Goal: Transaction & Acquisition: Purchase product/service

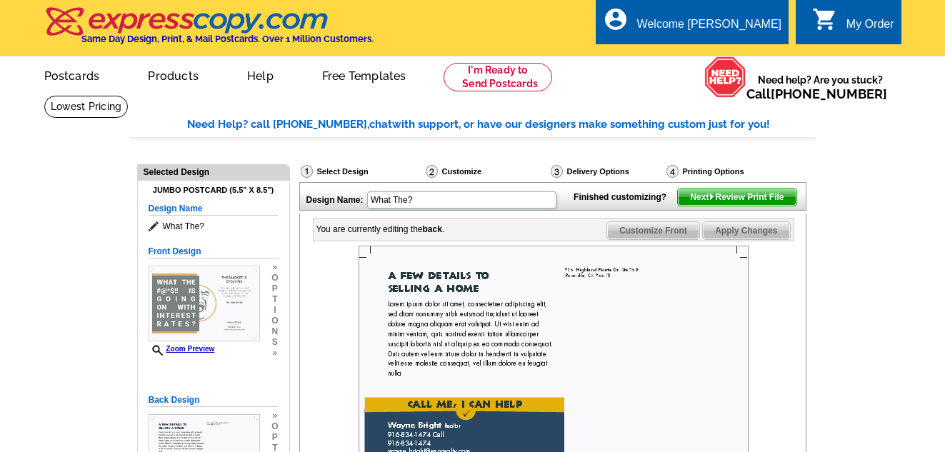
click at [924, 14] on div "local_phone Same Day Design, Print, & Mail Postcards. Over 1 Million Customers.…" at bounding box center [473, 29] width 914 height 54
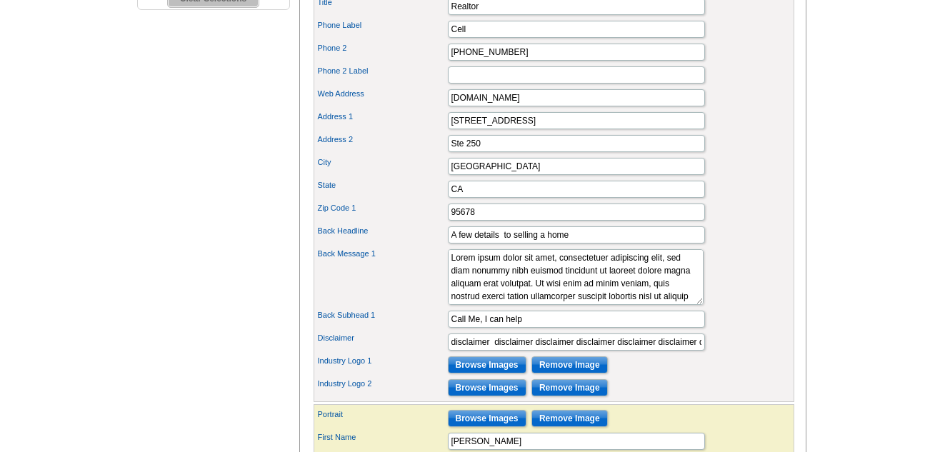
scroll to position [567, 0]
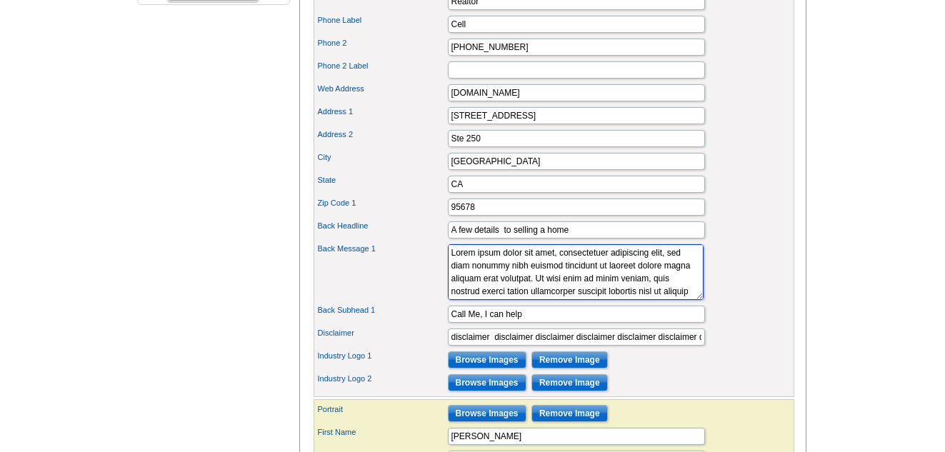
drag, startPoint x: 641, startPoint y: 317, endPoint x: 443, endPoint y: 253, distance: 208.4
click at [443, 253] on div "Company Logo Browse Images Remove Image Title Realtor Phone Label Cell Phone 2 …" at bounding box center [553, 180] width 480 height 433
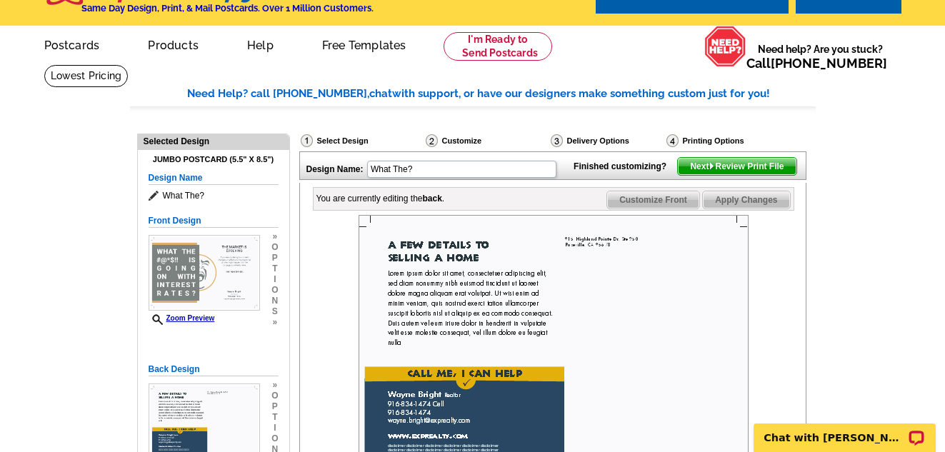
scroll to position [0, 0]
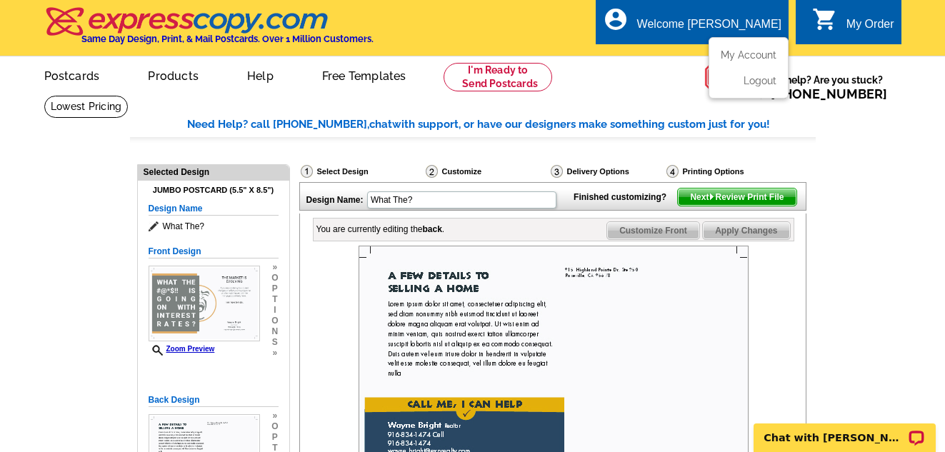
click at [707, 20] on div "Welcome [PERSON_NAME]" at bounding box center [709, 28] width 144 height 20
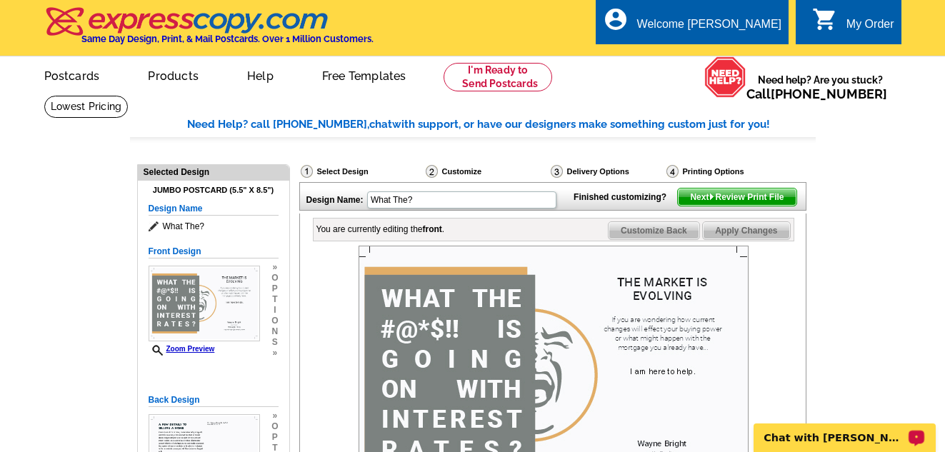
click at [799, 437] on p "Chat with [PERSON_NAME]" at bounding box center [834, 437] width 141 height 11
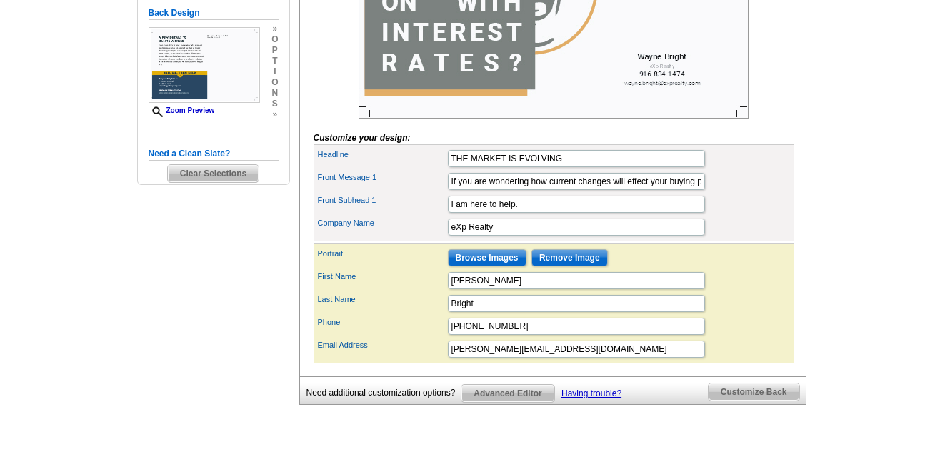
scroll to position [359, 0]
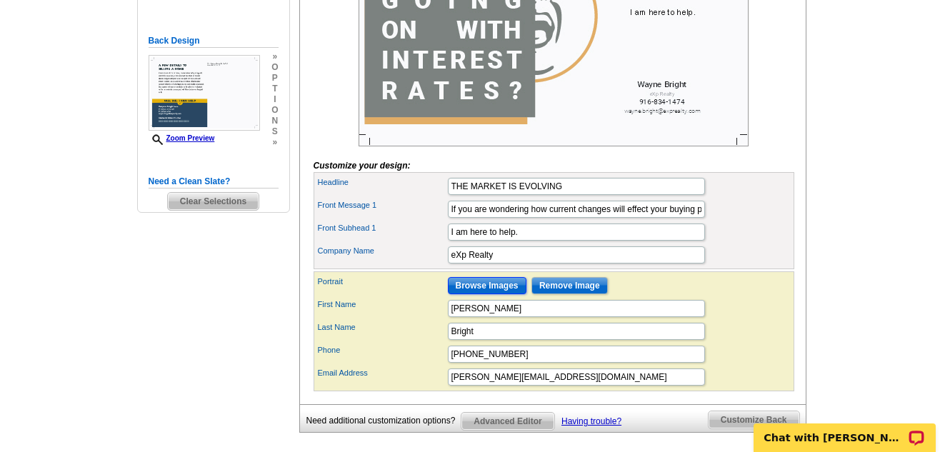
click at [497, 294] on input "Browse Images" at bounding box center [487, 285] width 79 height 17
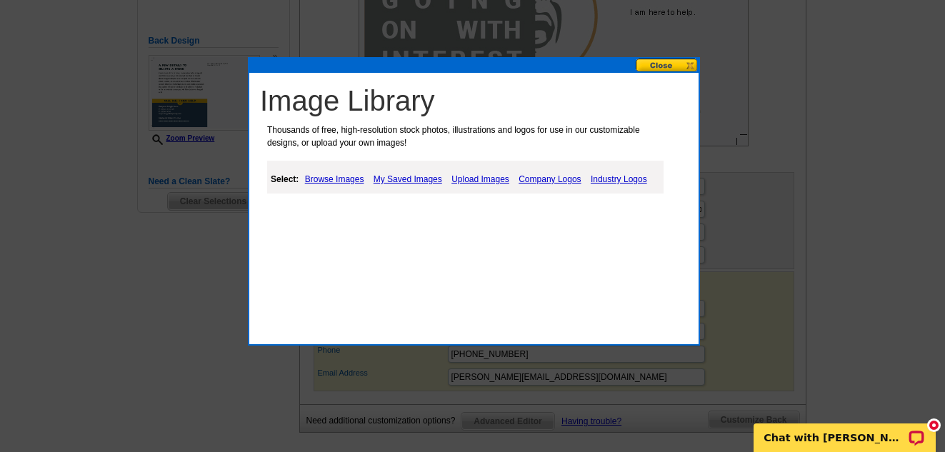
click at [403, 178] on link "My Saved Images" at bounding box center [408, 179] width 76 height 17
click at [554, 174] on link "Company Logos" at bounding box center [550, 179] width 69 height 17
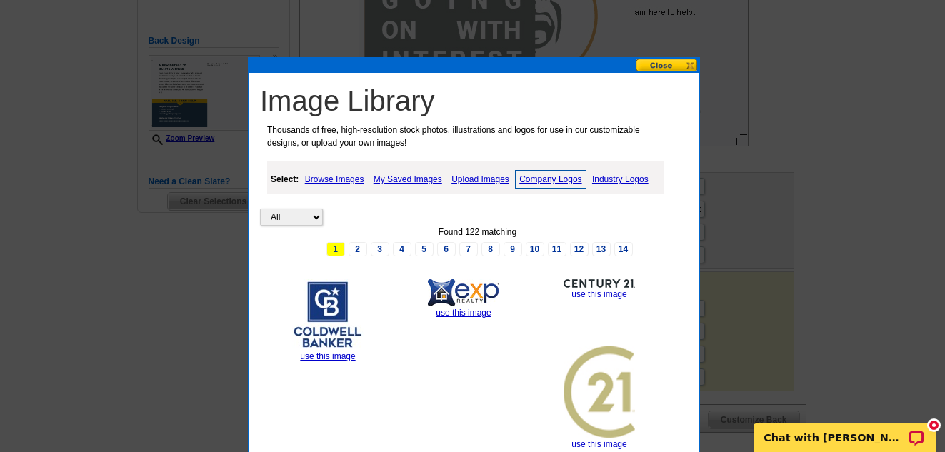
click at [458, 294] on img at bounding box center [463, 292] width 71 height 27
click at [461, 309] on link "use this image" at bounding box center [462, 313] width 55 height 10
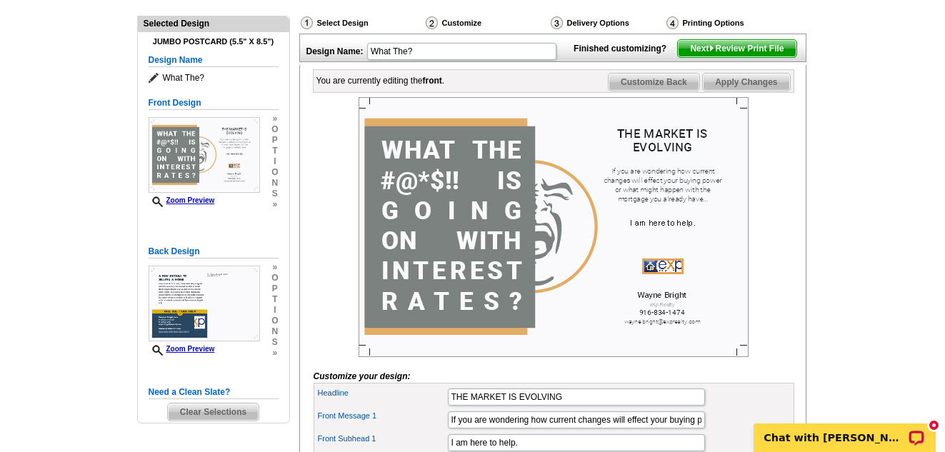
scroll to position [146, 0]
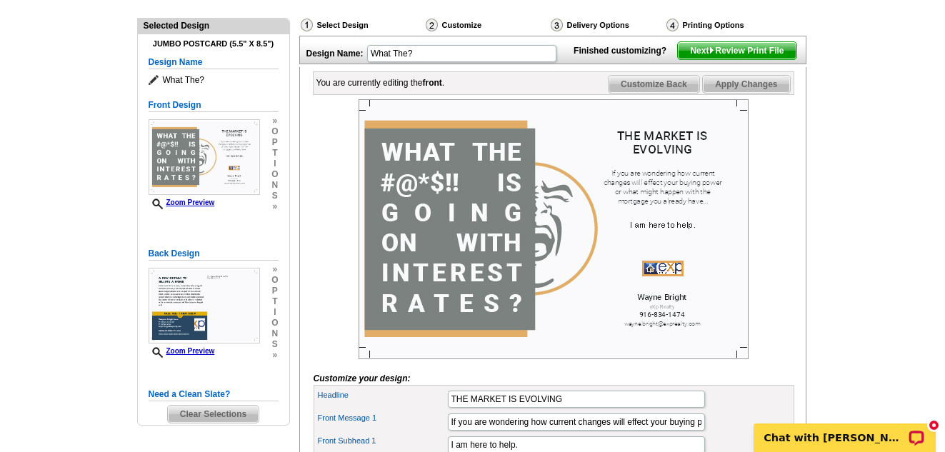
click at [774, 93] on span "Apply Changes" at bounding box center [745, 84] width 86 height 17
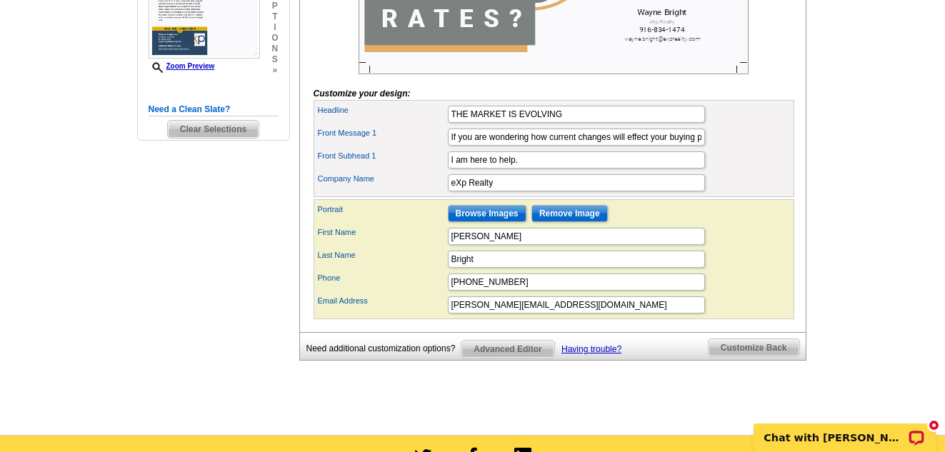
scroll to position [429, 0]
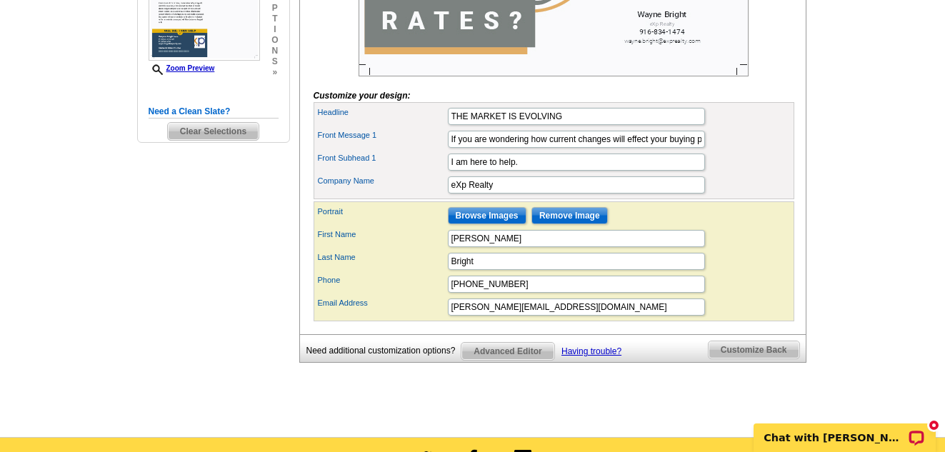
click at [770, 358] on span "Customize Back" at bounding box center [753, 349] width 91 height 17
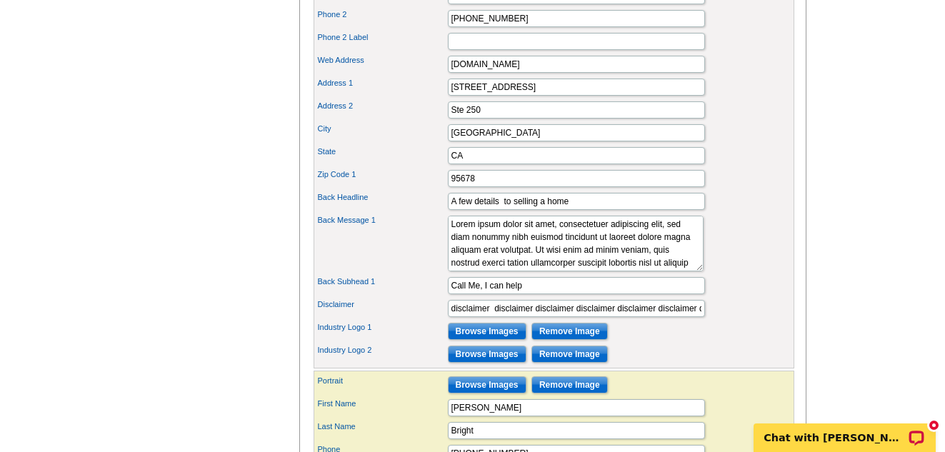
scroll to position [598, 0]
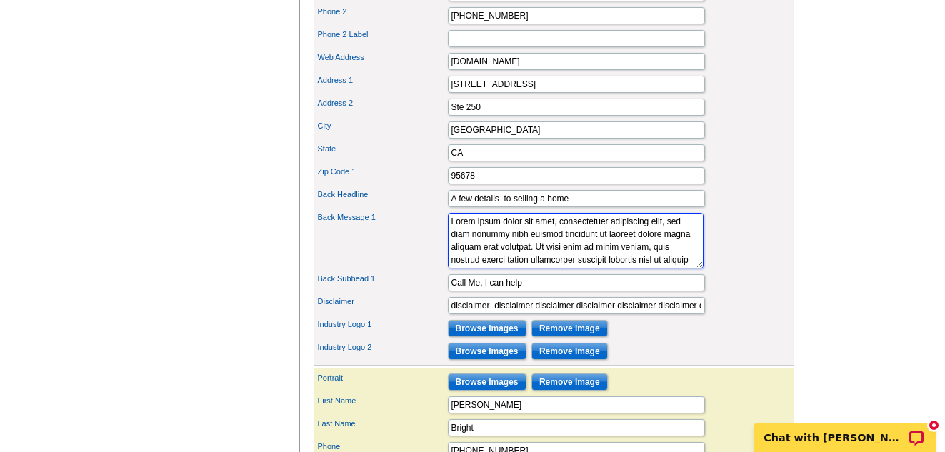
drag, startPoint x: 641, startPoint y: 285, endPoint x: 444, endPoint y: 233, distance: 203.6
click at [444, 233] on div "Company Logo Browse Images Remove Image Title Realtor Phone Label Cell Phone 2 …" at bounding box center [553, 149] width 480 height 433
type textarea "ullamcorper suscipit lobortis nisl ut aliquip ex ea commodo consequat. Duis aut…"
drag, startPoint x: 569, startPoint y: 289, endPoint x: 441, endPoint y: 218, distance: 146.4
click at [441, 218] on div "Company Logo Browse Images Remove Image Title Realtor Phone Label Cell Phone 2 …" at bounding box center [553, 149] width 480 height 433
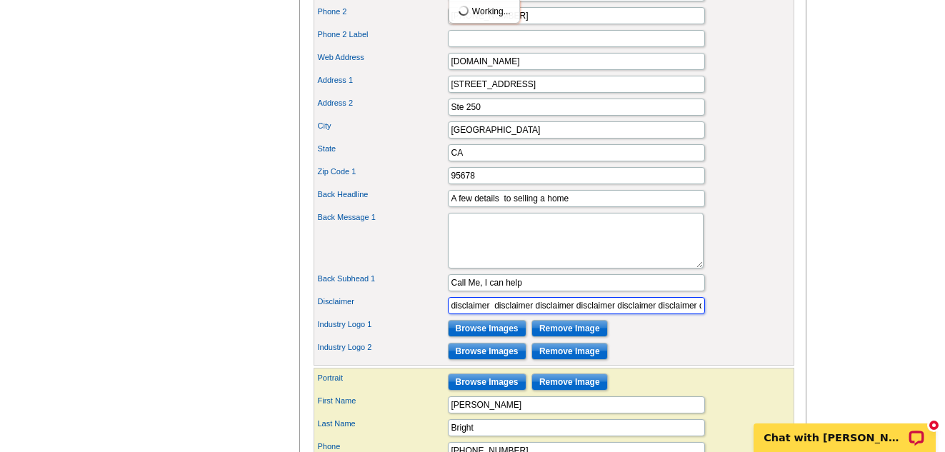
scroll to position [0, 0]
drag, startPoint x: 693, startPoint y: 330, endPoint x: 361, endPoint y: 313, distance: 332.4
click at [361, 313] on div "Company Logo Browse Images Remove Image Title Realtor Phone Label Cell Phone 2 …" at bounding box center [553, 149] width 480 height 433
type input "r"
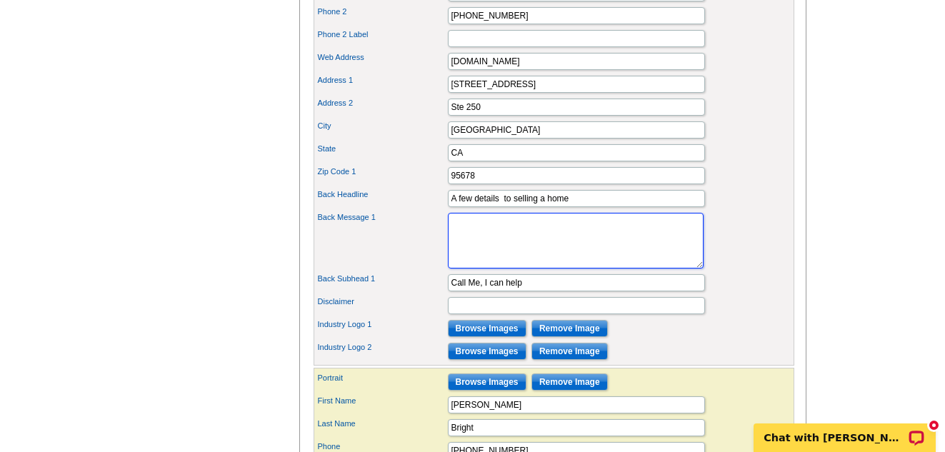
click at [518, 253] on textarea "Lorem ipsum dolor sit amet, consectetuer adipiscing elit, sed diam nonummy nibh…" at bounding box center [576, 241] width 256 height 56
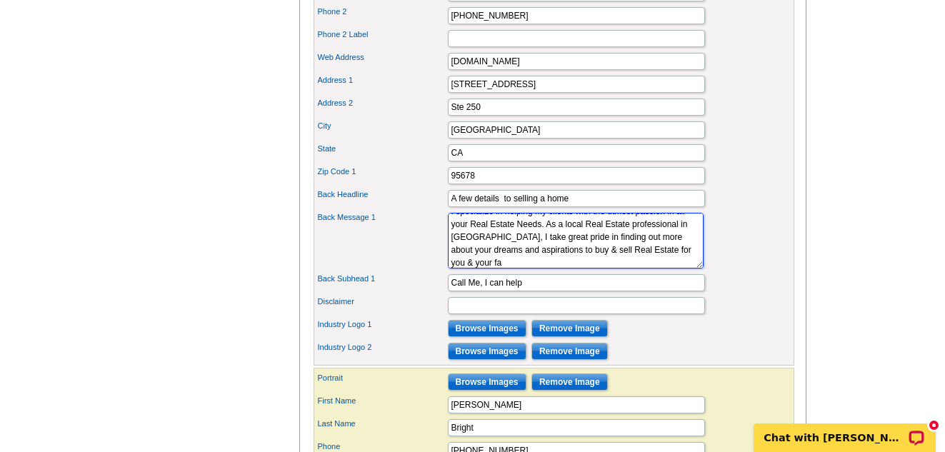
scroll to position [23, 0]
type textarea "I specialize in helping my clients with the utmost passion in all your Real Est…"
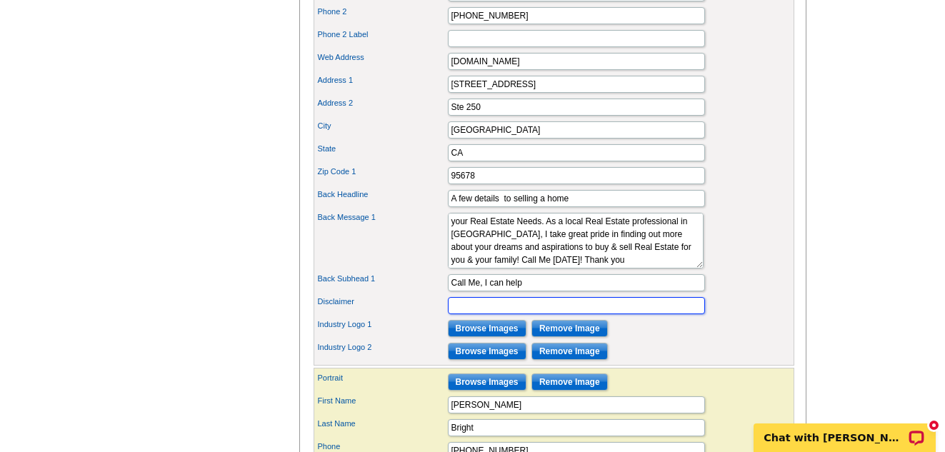
click at [618, 314] on input "Disclaimer" at bounding box center [576, 305] width 257 height 17
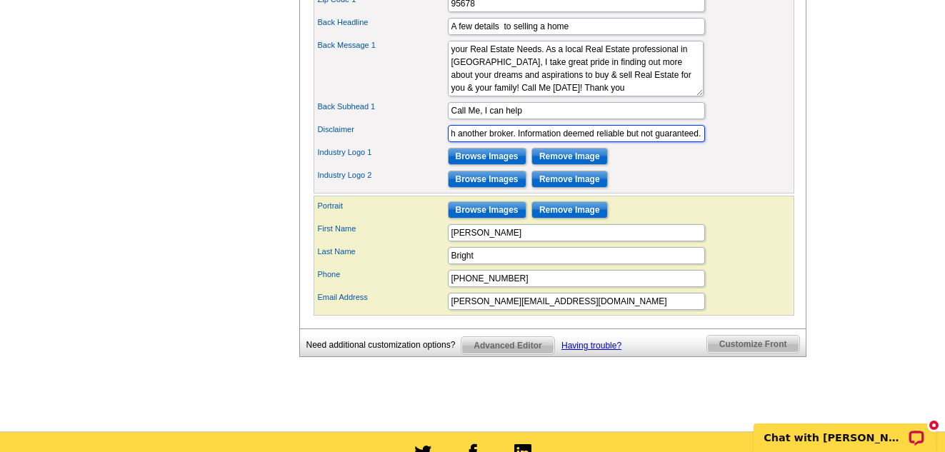
scroll to position [772, 0]
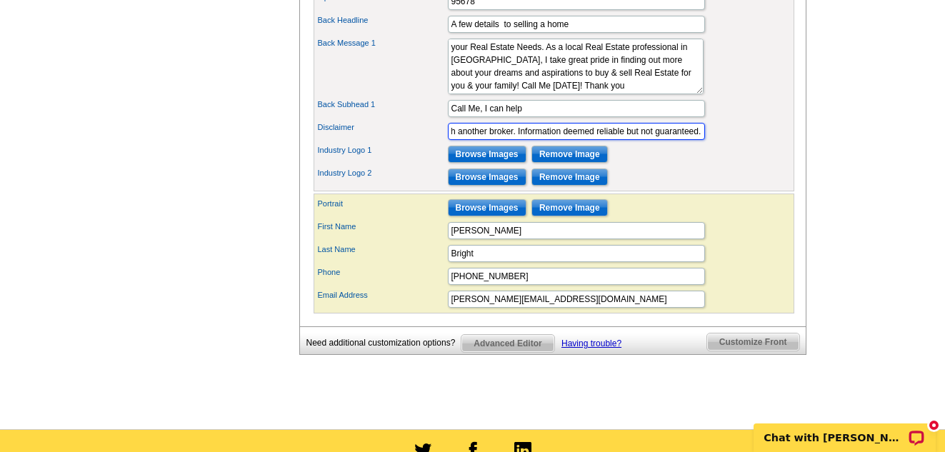
type input "This is not intended as a solicitation if your property is currently listed wit…"
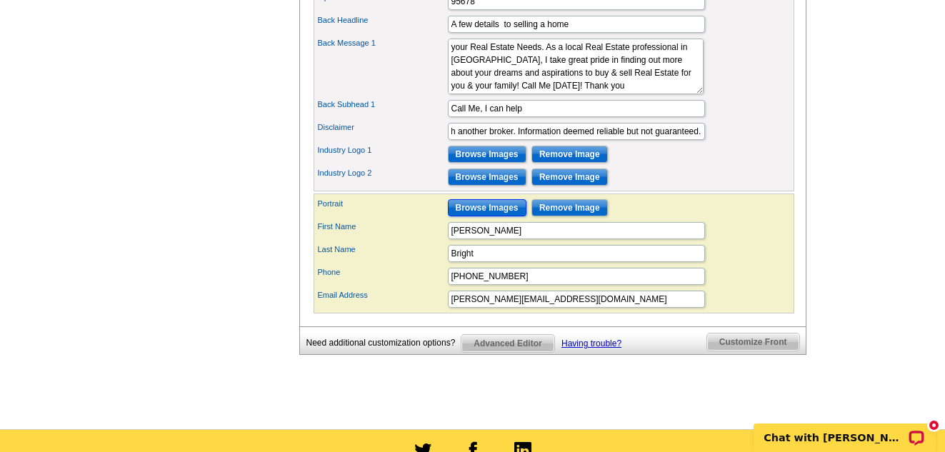
click at [487, 216] on input "Browse Images" at bounding box center [487, 207] width 79 height 17
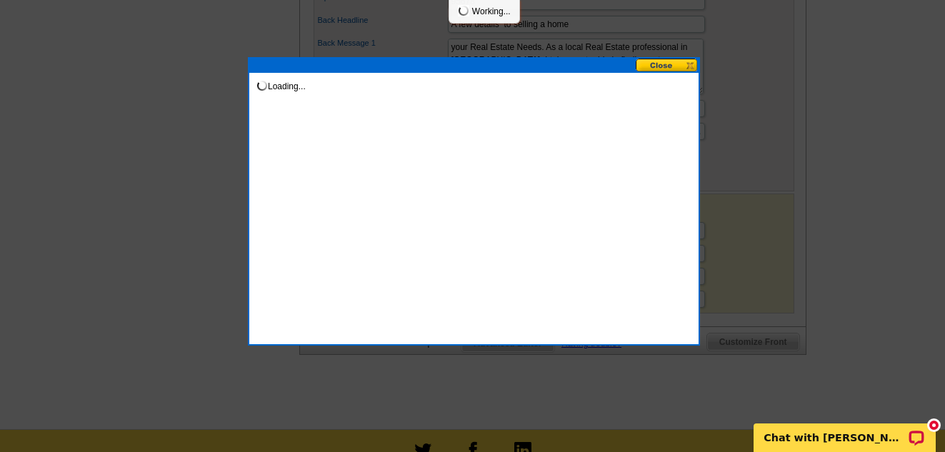
scroll to position [0, 0]
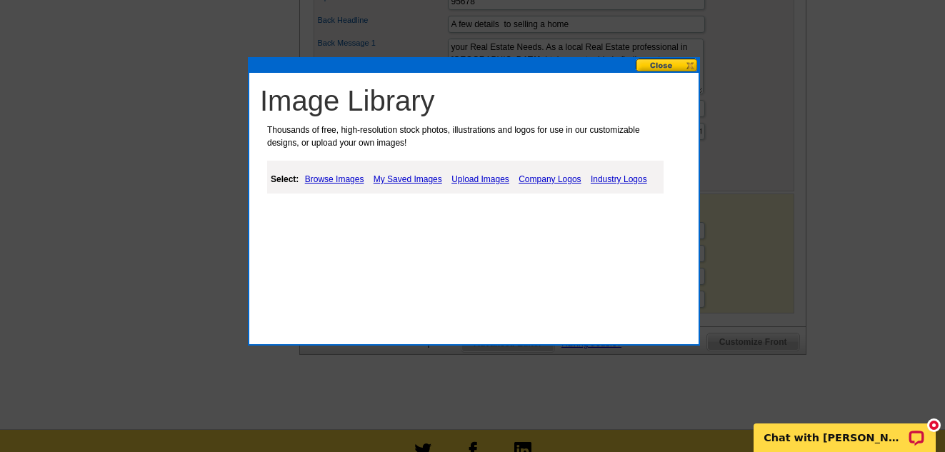
click at [470, 176] on link "Upload Images" at bounding box center [480, 179] width 65 height 17
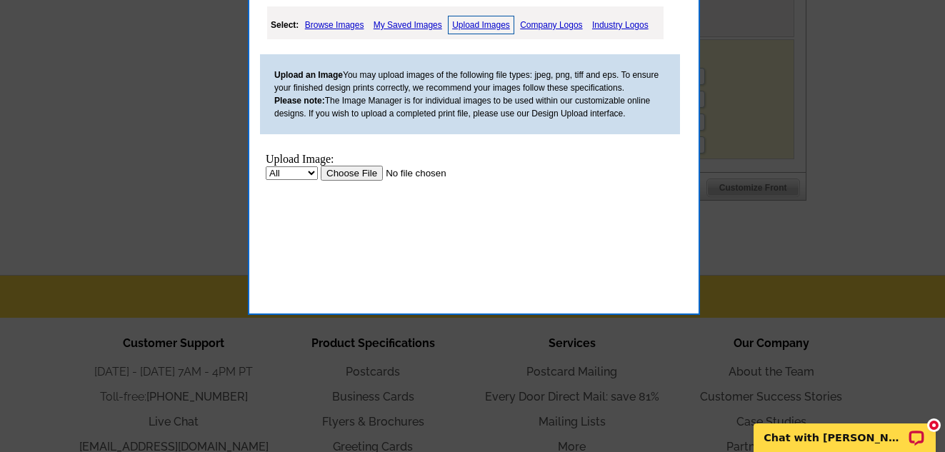
scroll to position [932, 0]
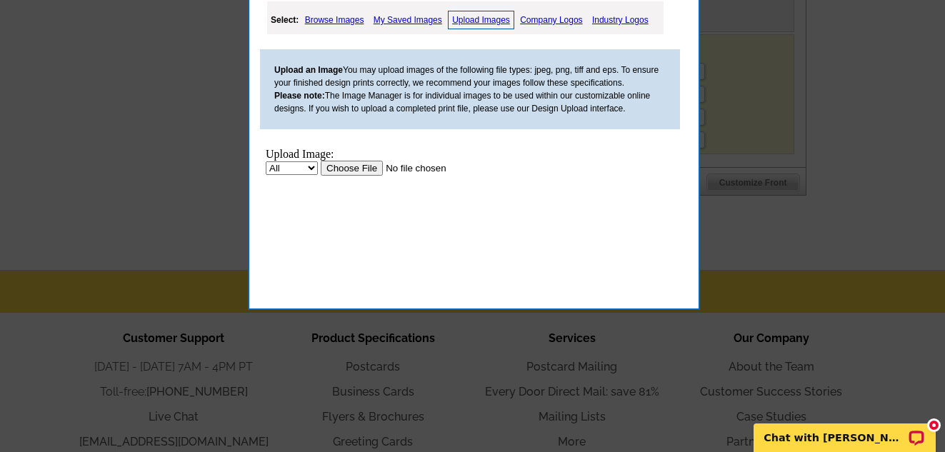
click at [313, 169] on select "All Property" at bounding box center [292, 168] width 52 height 14
click at [354, 167] on input "file" at bounding box center [411, 168] width 181 height 15
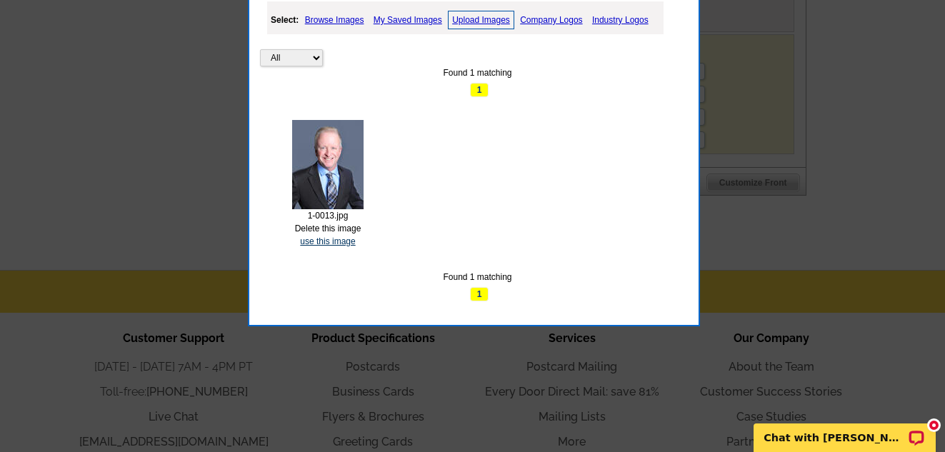
click at [336, 238] on link "use this image" at bounding box center [327, 241] width 55 height 10
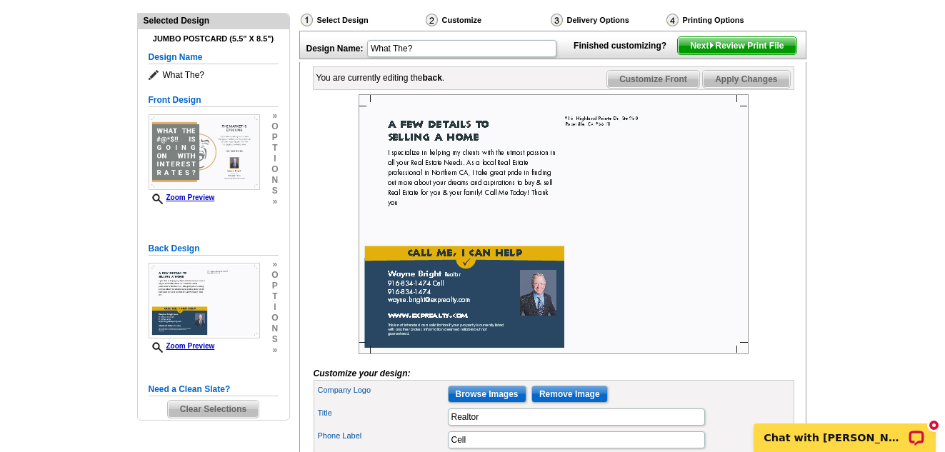
scroll to position [148, 0]
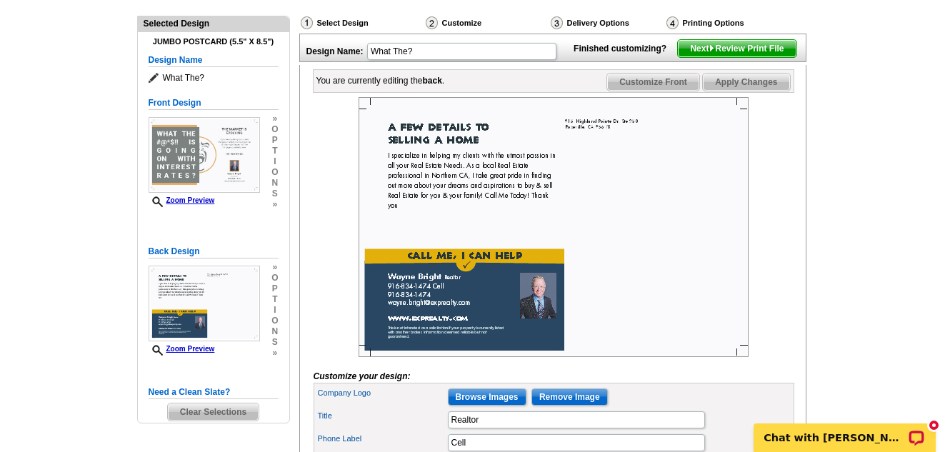
click at [737, 57] on span "Next Review Print File" at bounding box center [737, 48] width 118 height 17
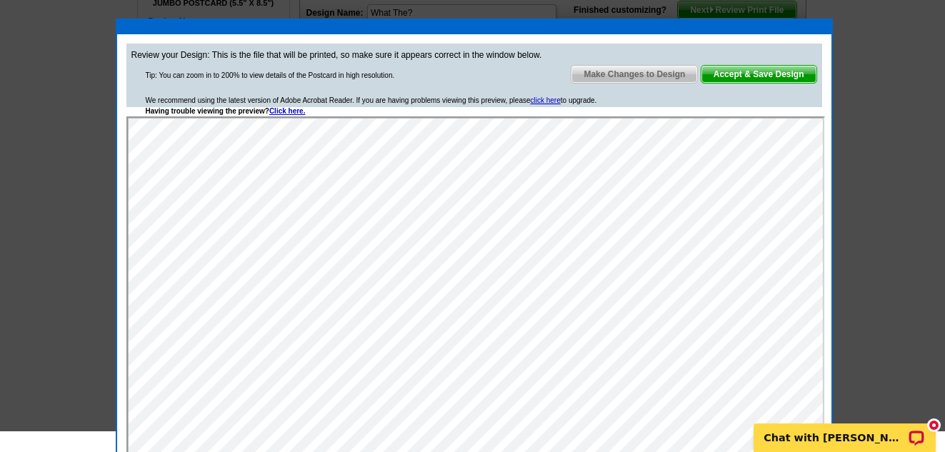
scroll to position [161, 0]
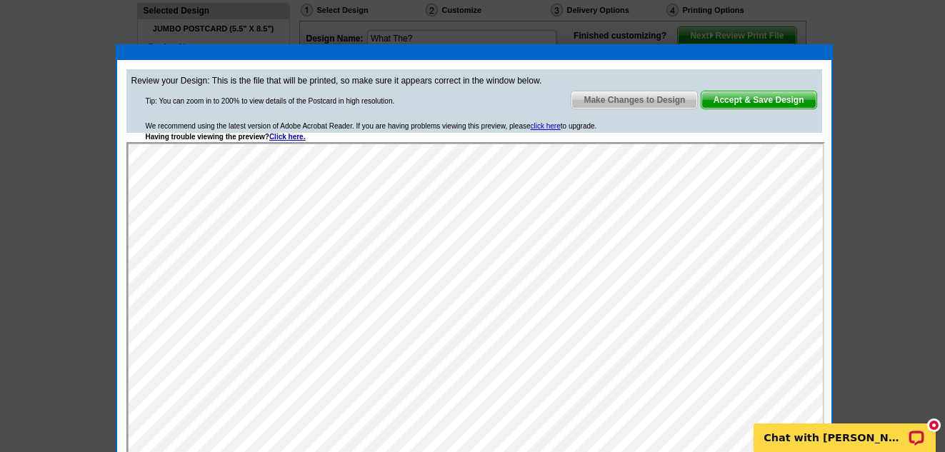
click at [744, 100] on span "Accept & Save Design" at bounding box center [758, 99] width 115 height 17
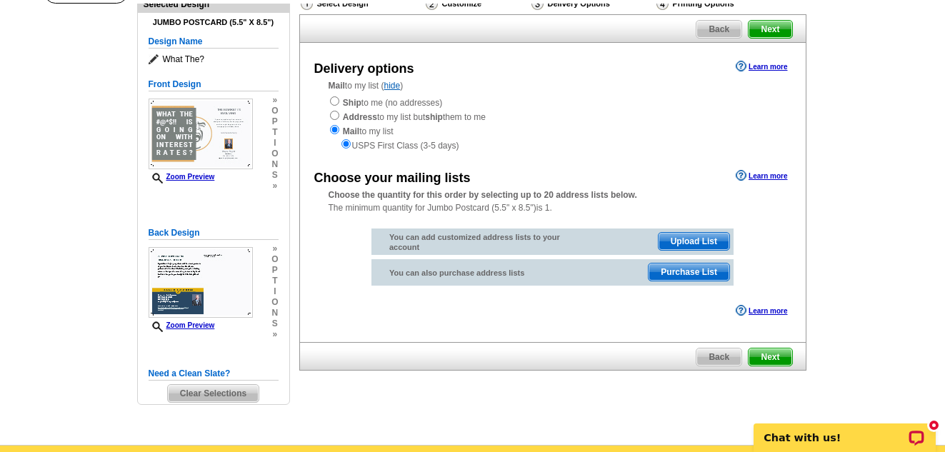
scroll to position [116, 0]
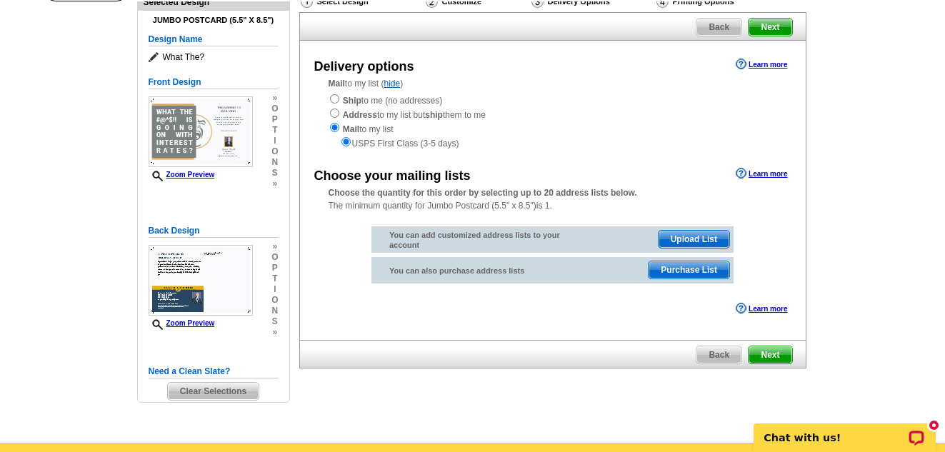
click at [699, 269] on span "Purchase List" at bounding box center [688, 269] width 81 height 17
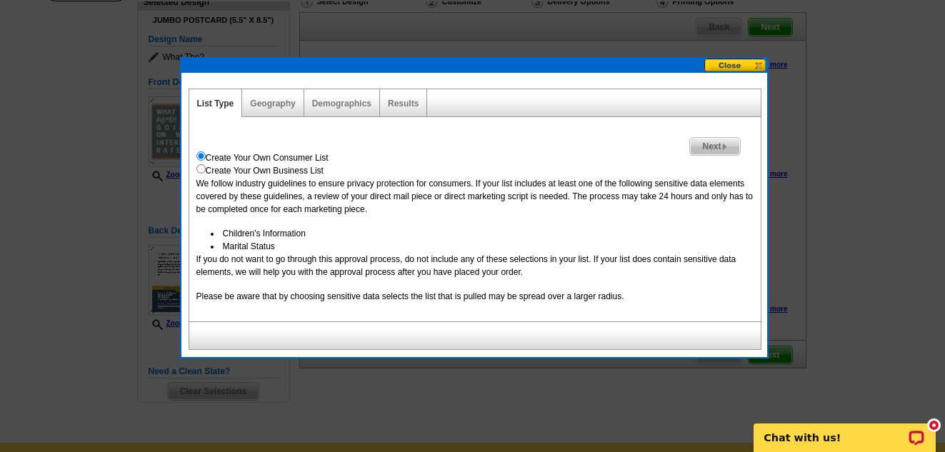
click at [751, 65] on button at bounding box center [735, 66] width 63 height 14
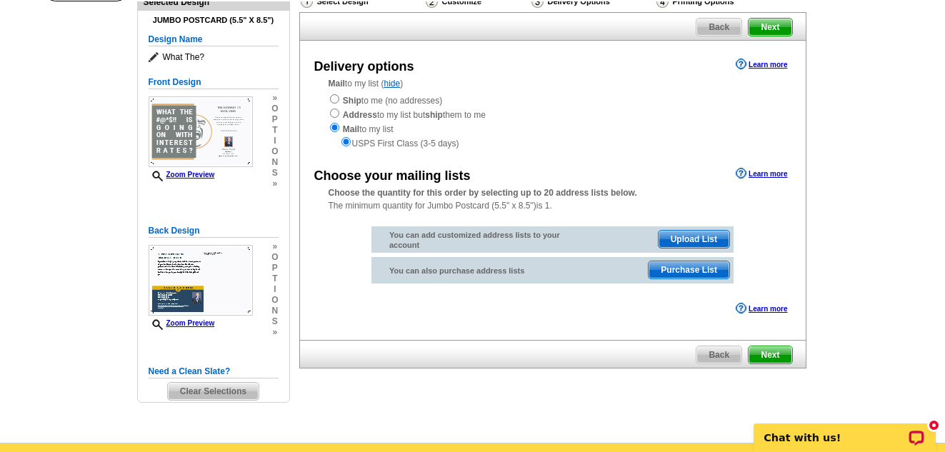
click at [686, 240] on span "Upload List" at bounding box center [693, 239] width 71 height 17
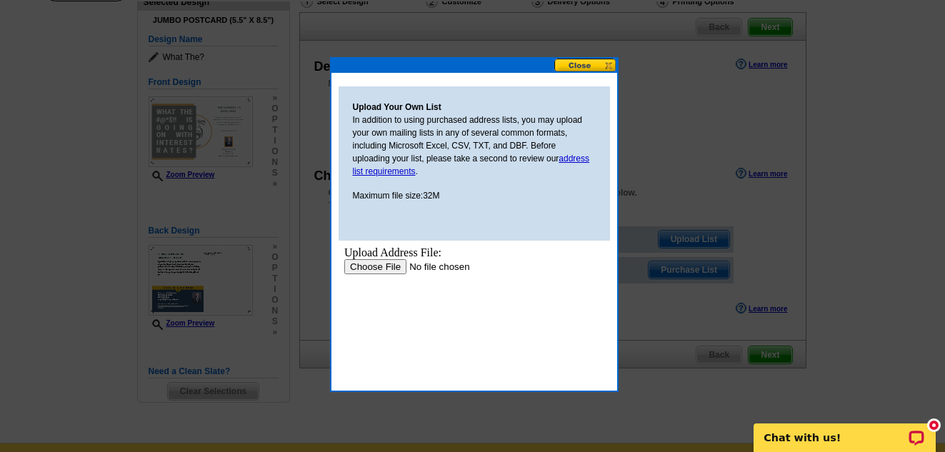
scroll to position [0, 0]
click at [578, 156] on link "address list requirements" at bounding box center [471, 164] width 237 height 23
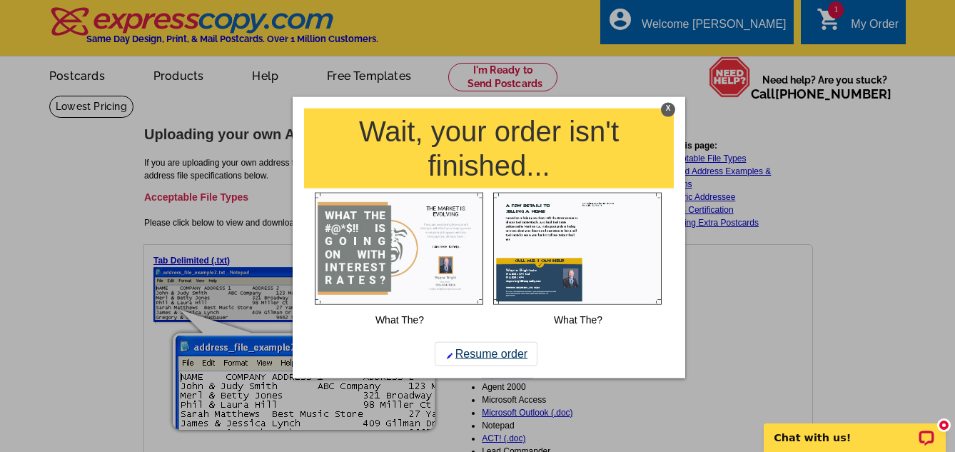
click at [511, 358] on link "Resume order" at bounding box center [486, 354] width 103 height 24
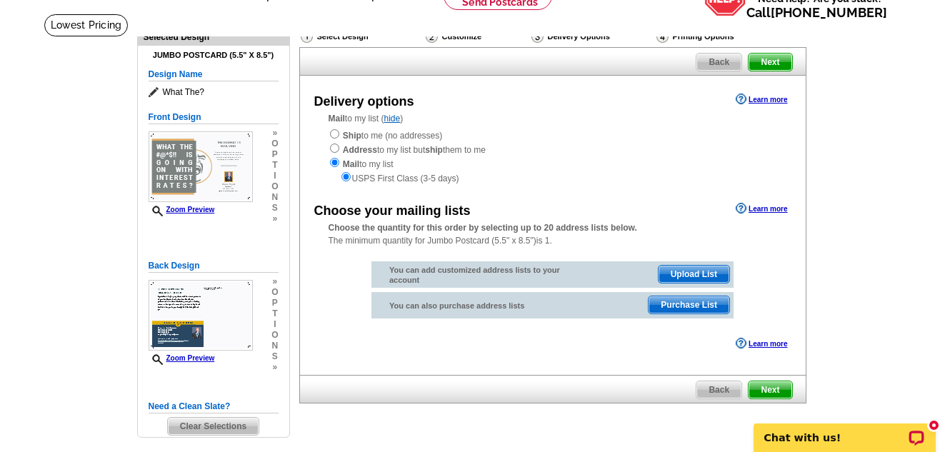
scroll to position [83, 0]
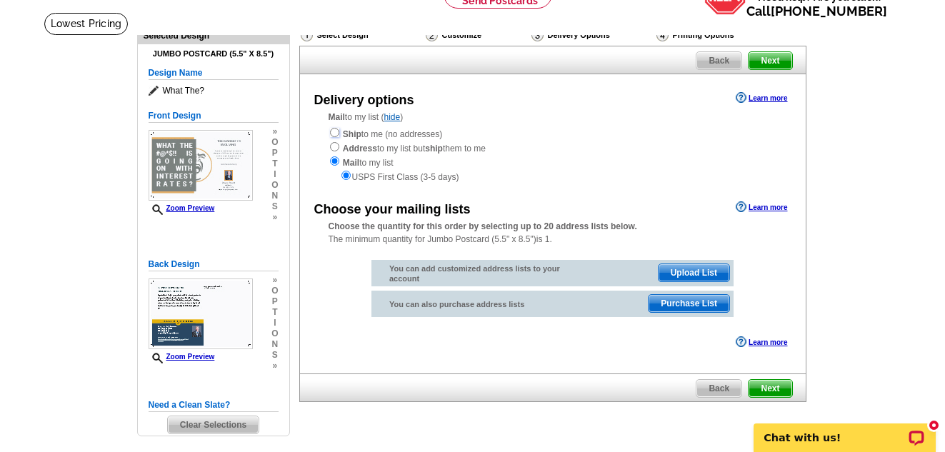
click at [336, 135] on input "radio" at bounding box center [334, 132] width 9 height 9
radio input "true"
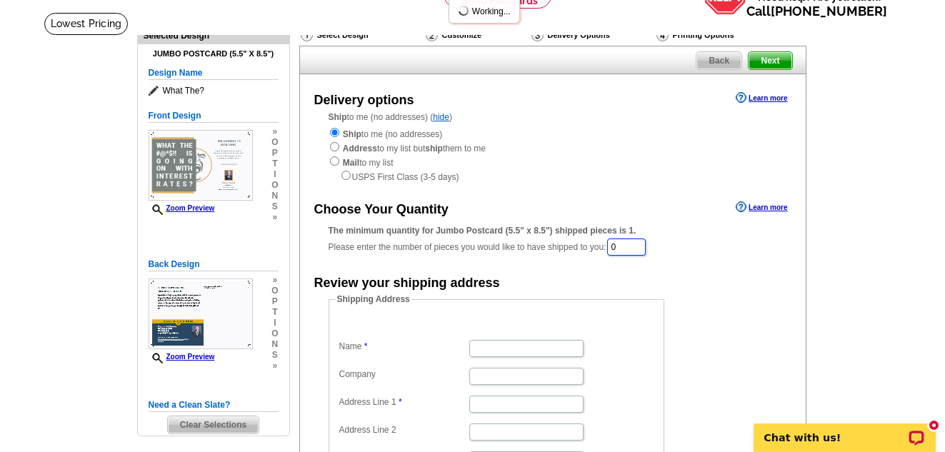
click at [638, 246] on input "0" at bounding box center [626, 246] width 39 height 17
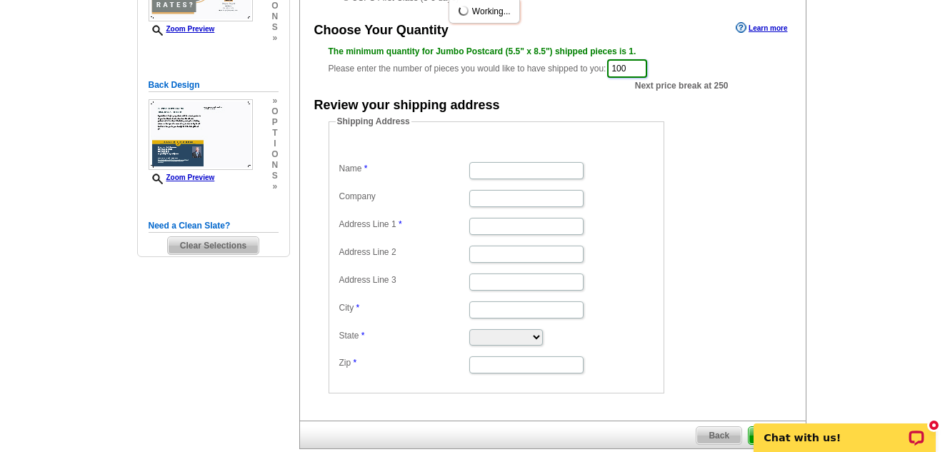
scroll to position [254, 0]
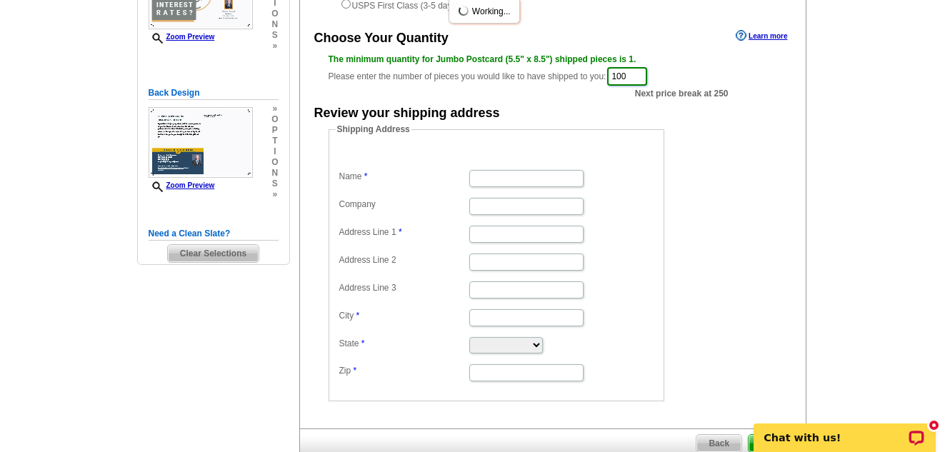
type input "100"
click at [547, 176] on input "Name" at bounding box center [526, 178] width 114 height 17
type input "W"
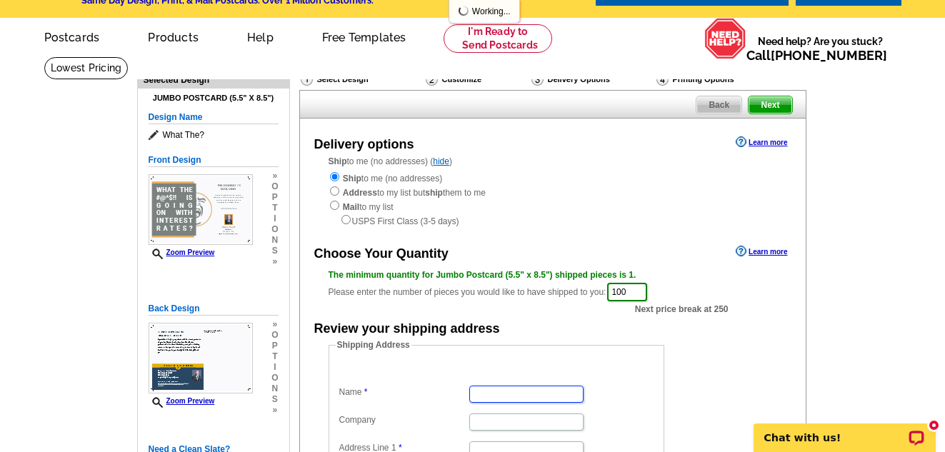
scroll to position [0, 0]
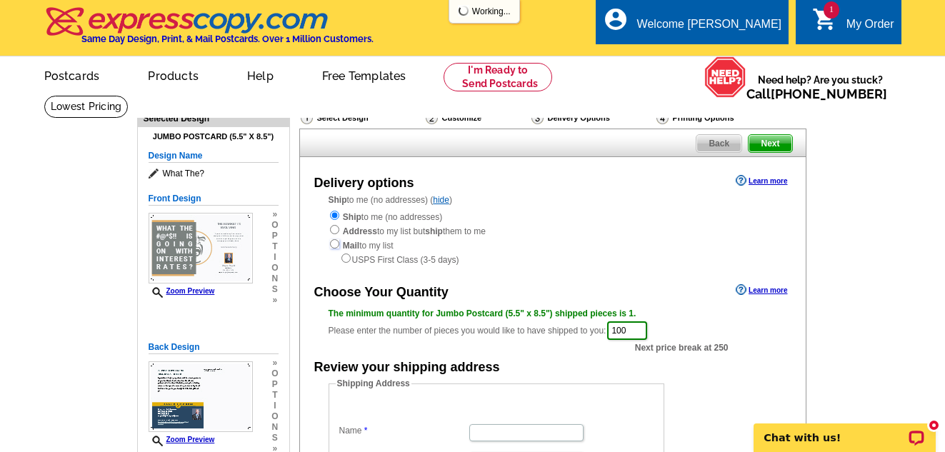
click at [333, 246] on input "radio" at bounding box center [334, 243] width 9 height 9
radio input "true"
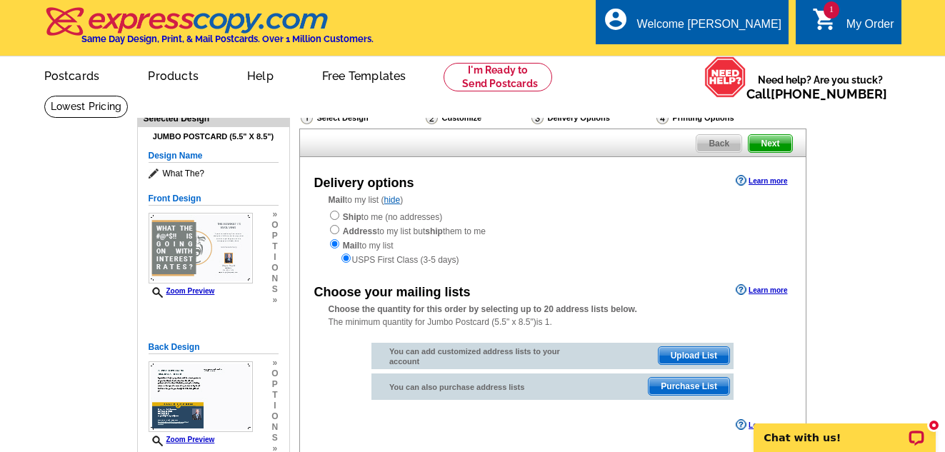
click at [693, 387] on span "Purchase List" at bounding box center [688, 386] width 81 height 17
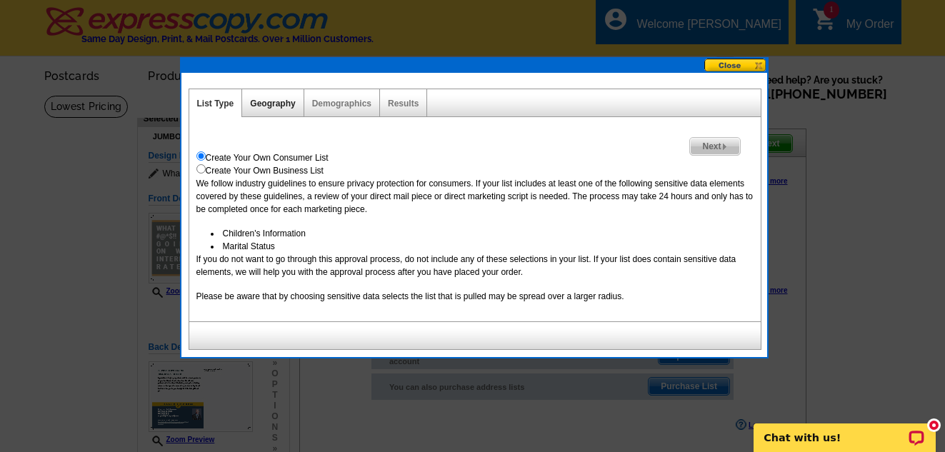
click at [270, 103] on link "Geography" at bounding box center [272, 104] width 45 height 10
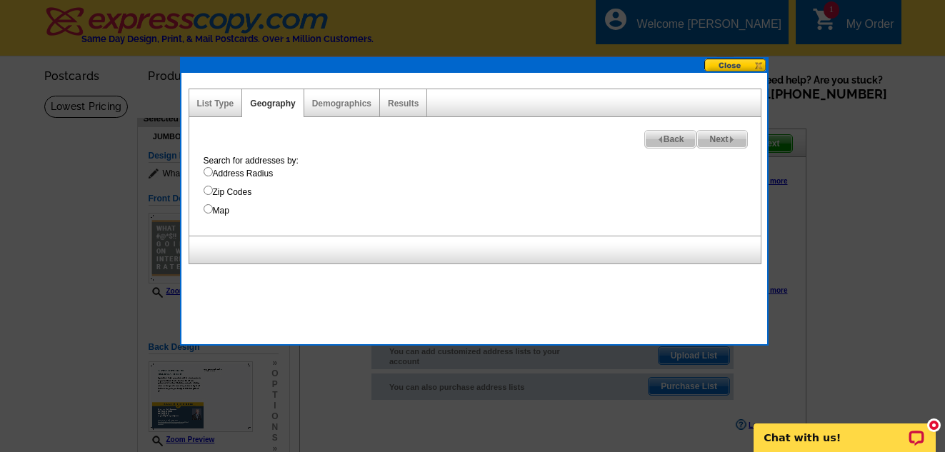
click at [207, 172] on input "Address Radius" at bounding box center [207, 171] width 9 height 9
radio input "true"
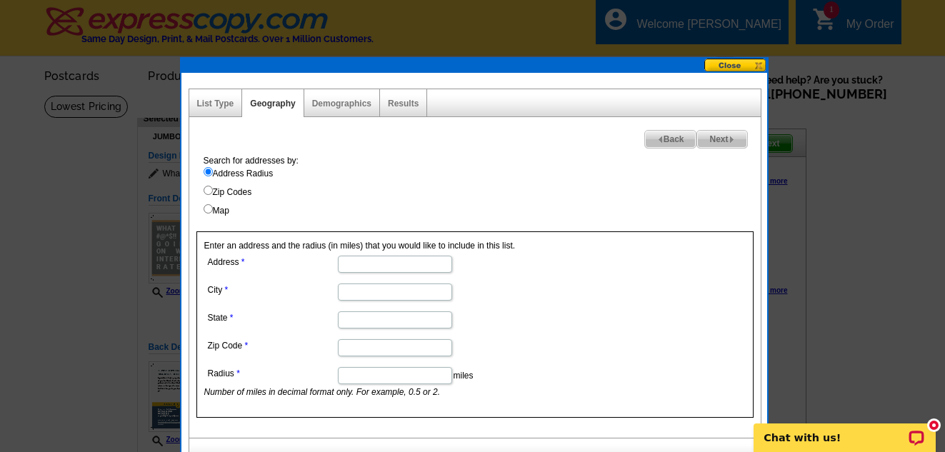
click at [382, 267] on input "Address" at bounding box center [395, 264] width 114 height 17
type input "8"
click at [430, 258] on input "3584 Northranch Way" at bounding box center [395, 264] width 114 height 17
type input "3"
paste input "8619 CASTLE CREEK DR"
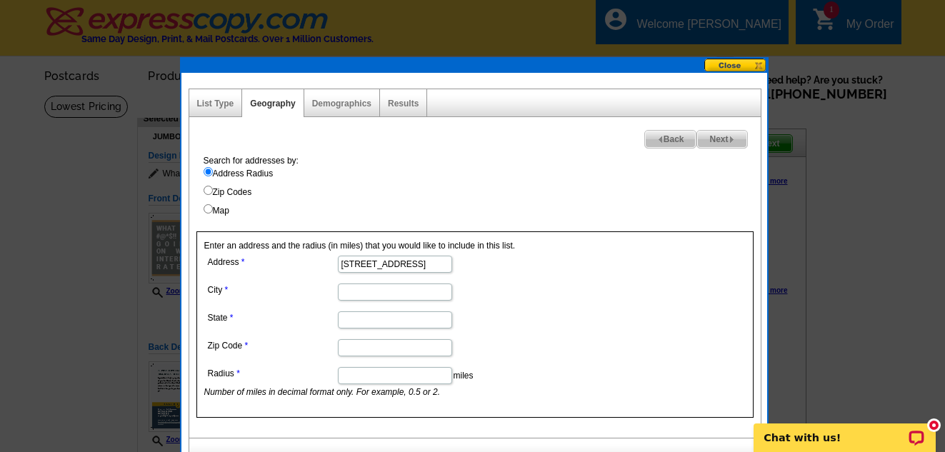
type input "8619 CASTLE CREEK DR"
click at [422, 291] on input "City" at bounding box center [395, 291] width 114 height 17
type input "Granite Bay"
type input "Ca"
type input "95661"
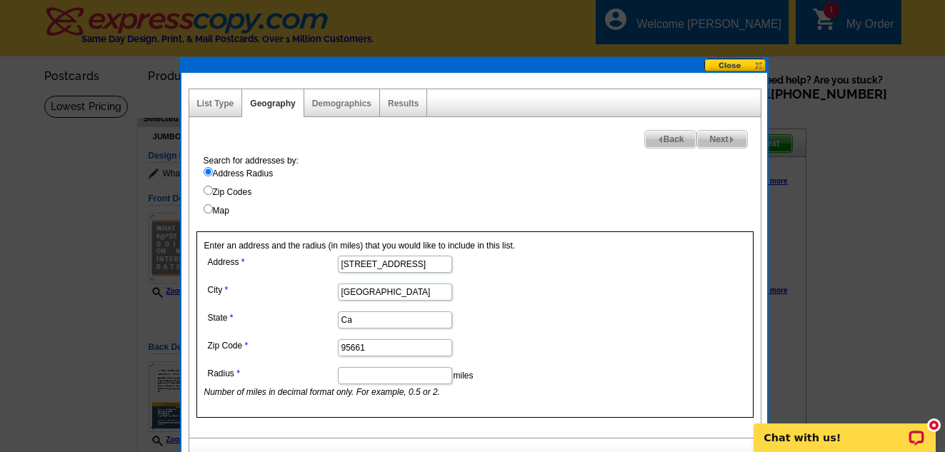
click at [428, 375] on input "Radius" at bounding box center [395, 375] width 114 height 17
type input "1."
click at [705, 215] on label "Map" at bounding box center [481, 210] width 557 height 13
click at [213, 213] on input "Map" at bounding box center [207, 208] width 9 height 9
radio input "true"
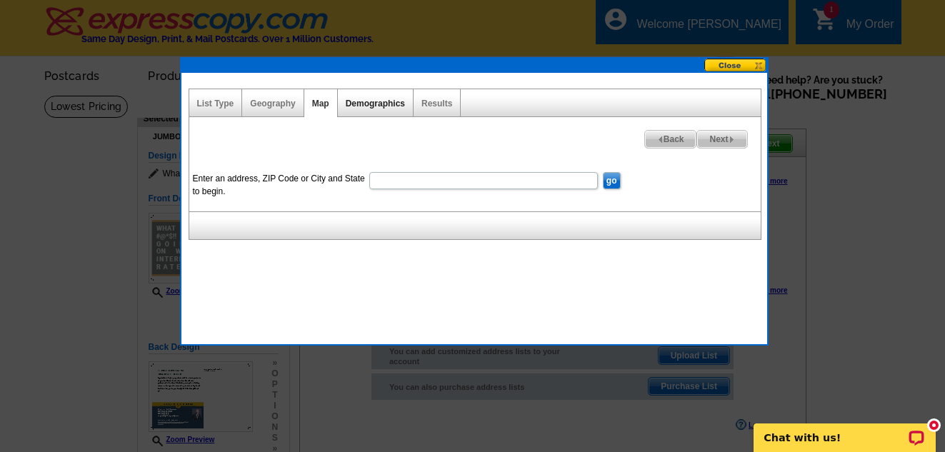
click at [380, 102] on link "Demographics" at bounding box center [375, 104] width 59 height 10
select select
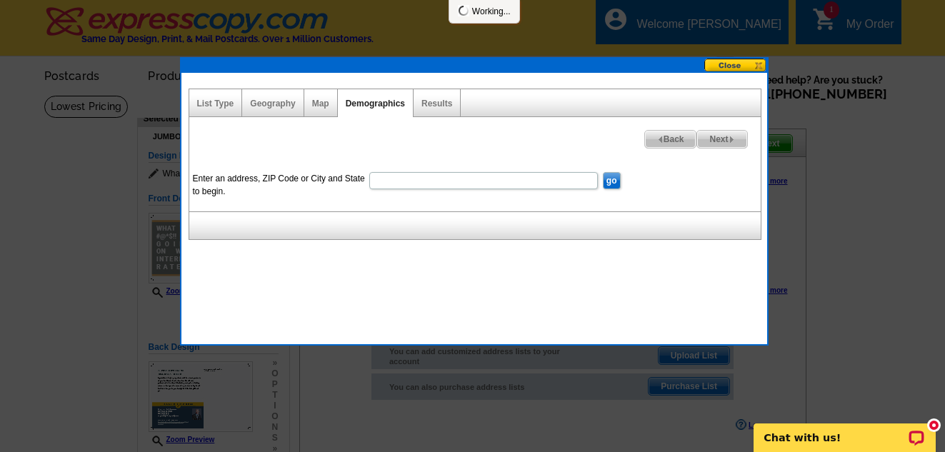
select select
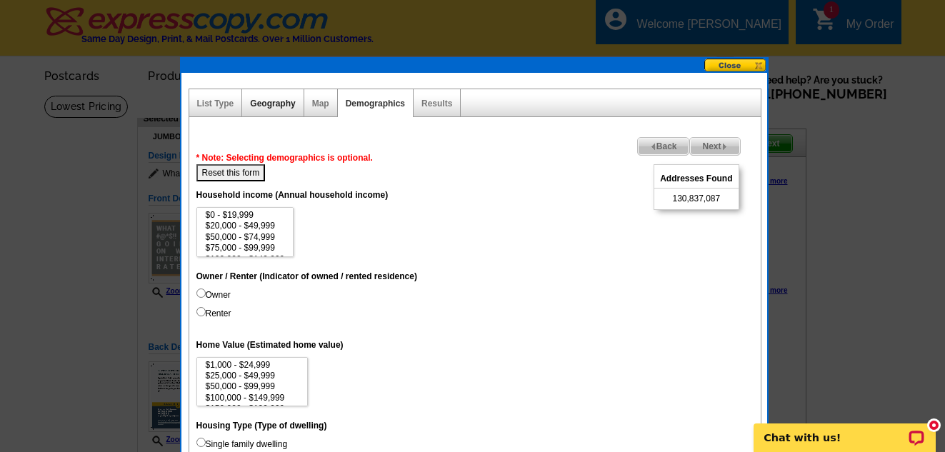
click at [271, 99] on link "Geography" at bounding box center [272, 104] width 45 height 10
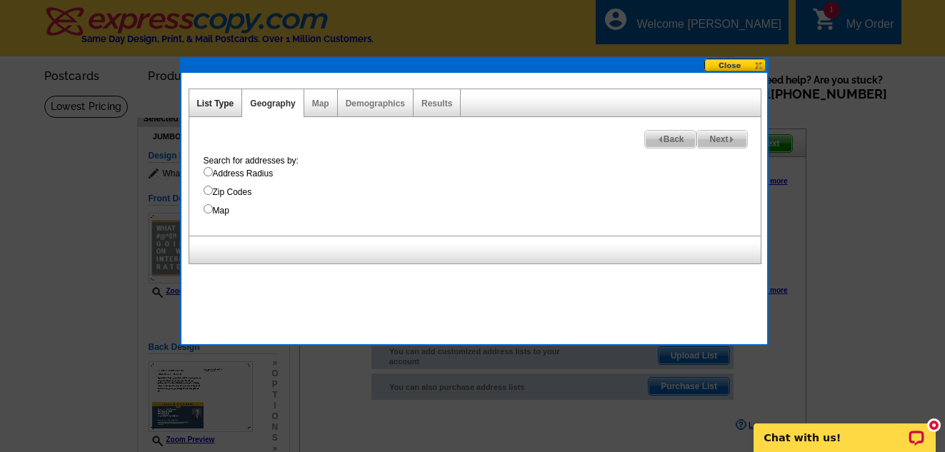
click at [221, 106] on link "List Type" at bounding box center [215, 104] width 37 height 10
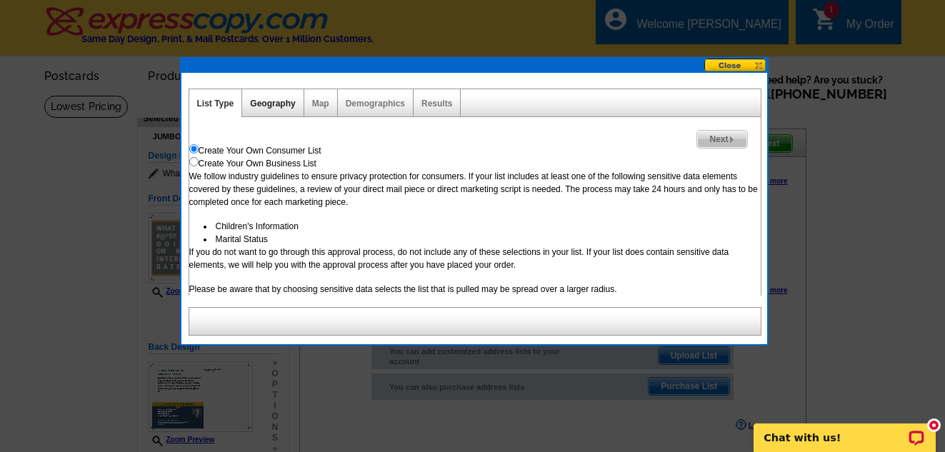
click at [278, 101] on link "Geography" at bounding box center [272, 104] width 45 height 10
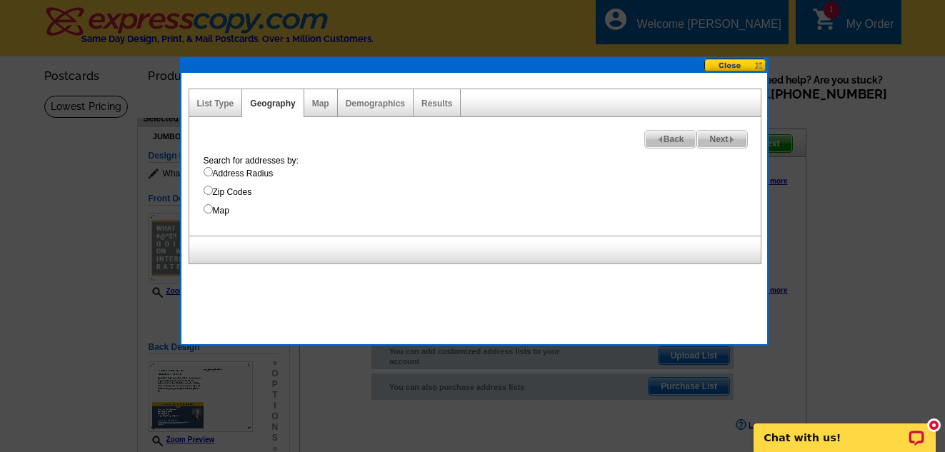
click at [210, 172] on input "Address Radius" at bounding box center [207, 171] width 9 height 9
radio input "true"
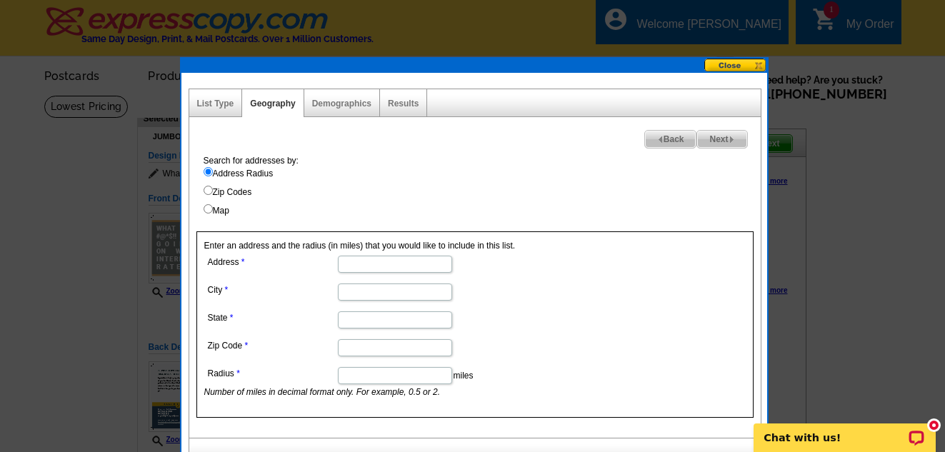
click at [423, 266] on input "Address" at bounding box center [395, 264] width 114 height 17
paste input "8619 CASTLE CREEK DR"
type input "8619 CASTLE CREEK DR"
click at [419, 288] on input "City" at bounding box center [395, 291] width 114 height 17
type input "Granite Bay"
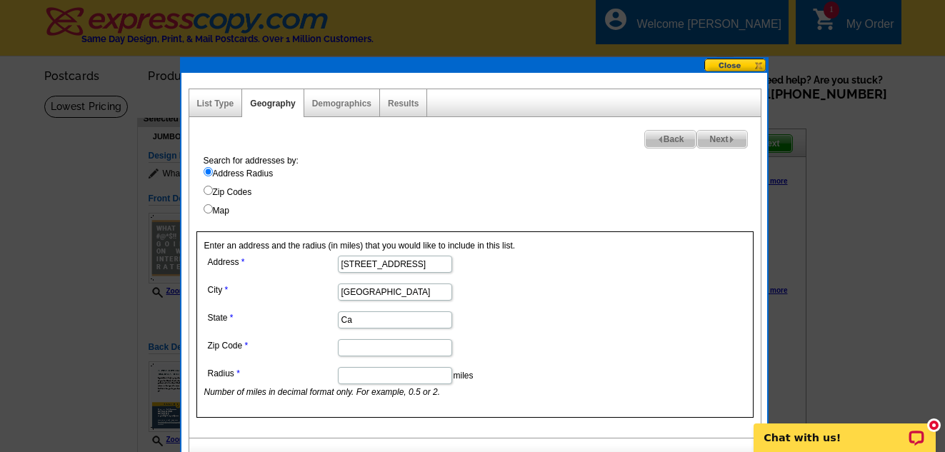
type input "Ca"
type input "95661"
type input "1"
click at [731, 131] on span "Next" at bounding box center [721, 139] width 49 height 17
select select
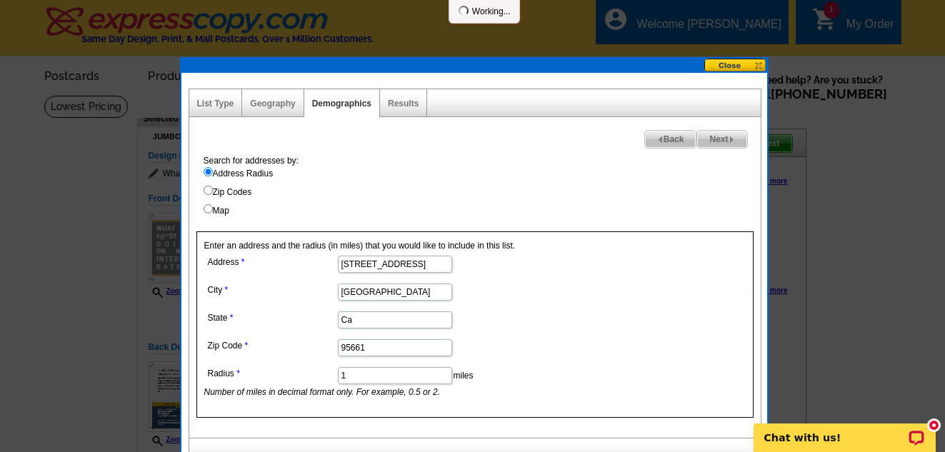
select select
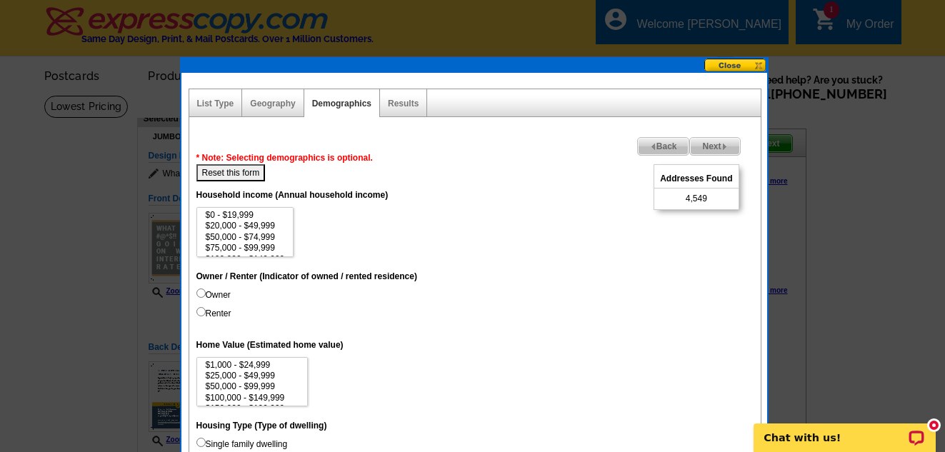
click at [201, 293] on input "Owner" at bounding box center [200, 292] width 9 height 9
radio input "true"
click at [598, 284] on dt "Owner / Renter (Indicator of owned / rented residence)" at bounding box center [474, 276] width 557 height 26
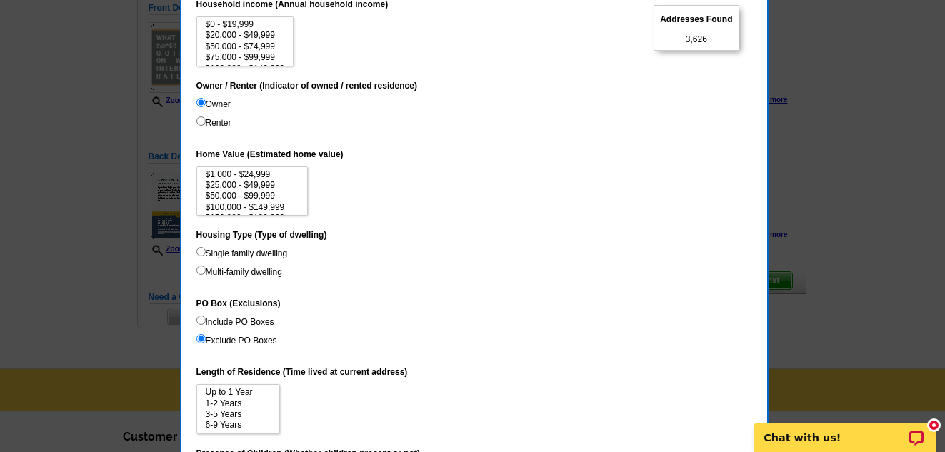
scroll to position [193, 0]
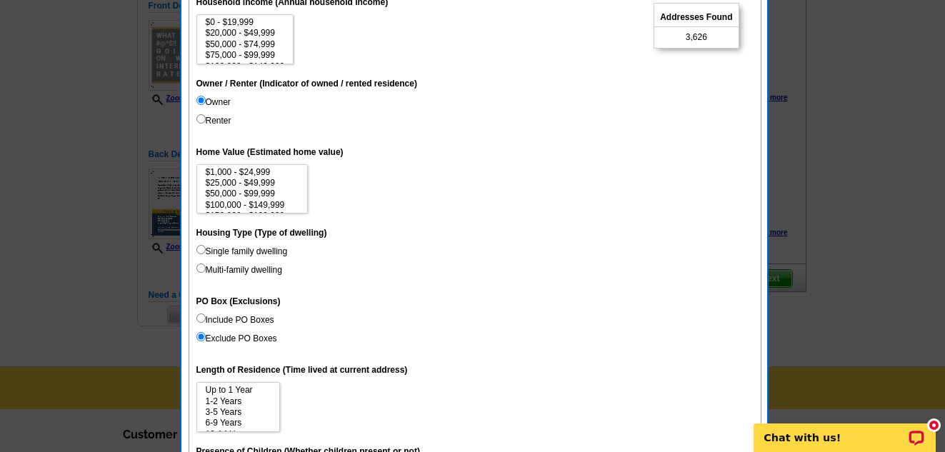
click at [201, 251] on input "Single family dwelling" at bounding box center [200, 249] width 9 height 9
radio input "true"
click at [541, 278] on dd "Single family dwelling Multi-family dwelling" at bounding box center [474, 263] width 557 height 37
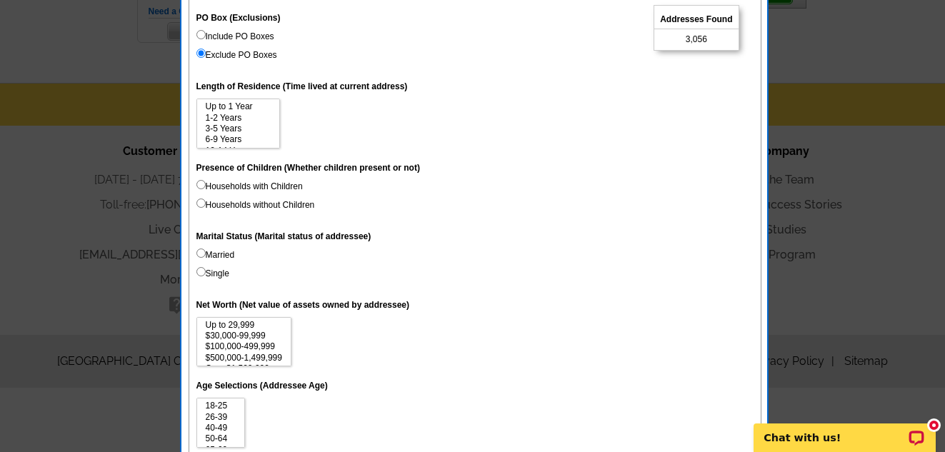
scroll to position [478, 0]
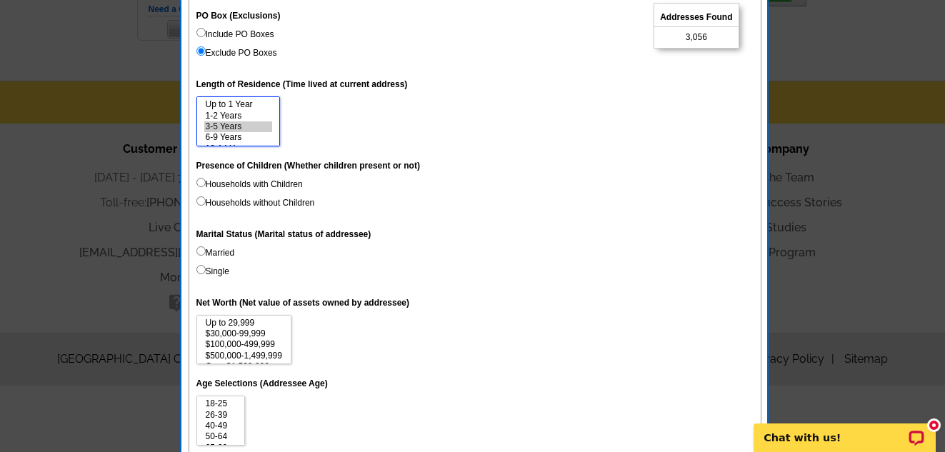
click at [230, 126] on option "3-5 Years" at bounding box center [238, 126] width 68 height 11
click at [240, 134] on option "6-9 Years" at bounding box center [238, 137] width 68 height 11
click at [231, 126] on option "3-5 Years" at bounding box center [238, 126] width 68 height 11
click at [241, 126] on option "10-14 Years" at bounding box center [238, 127] width 68 height 11
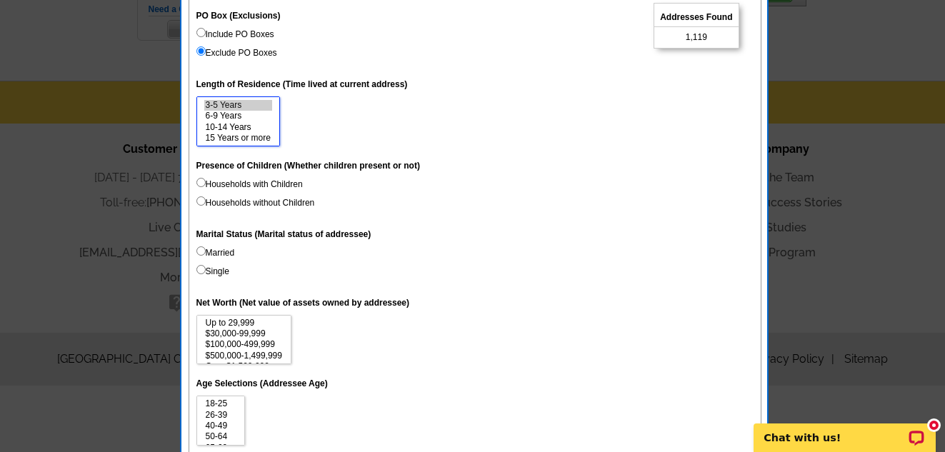
select select "3-5"
click at [253, 135] on option "15 Years or more" at bounding box center [238, 138] width 68 height 11
click at [423, 180] on dd "Households with Children Households without Children" at bounding box center [474, 196] width 557 height 37
click at [500, 234] on dt "Marital Status (Marital status of addressee)" at bounding box center [474, 234] width 557 height 26
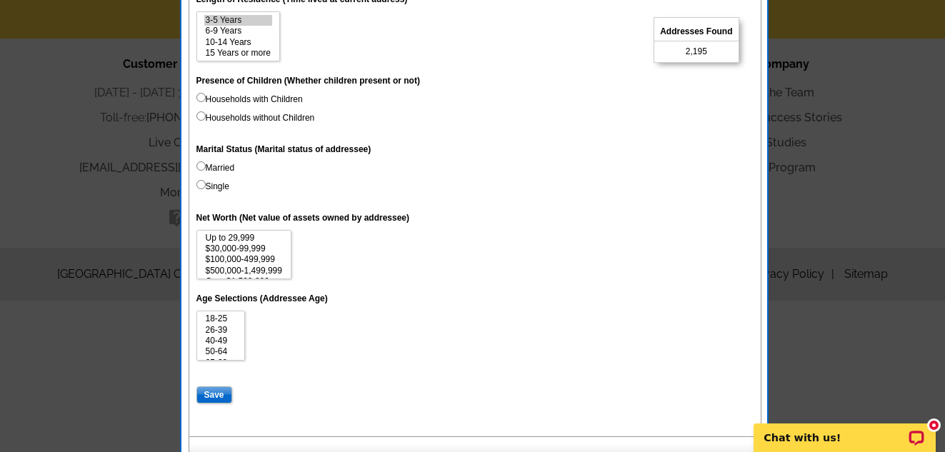
scroll to position [585, 0]
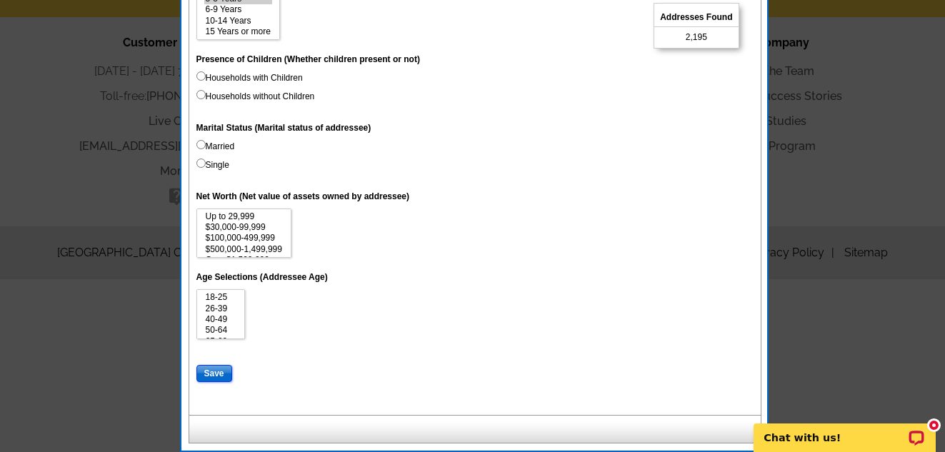
click at [219, 366] on input "Save" at bounding box center [214, 373] width 36 height 17
select select
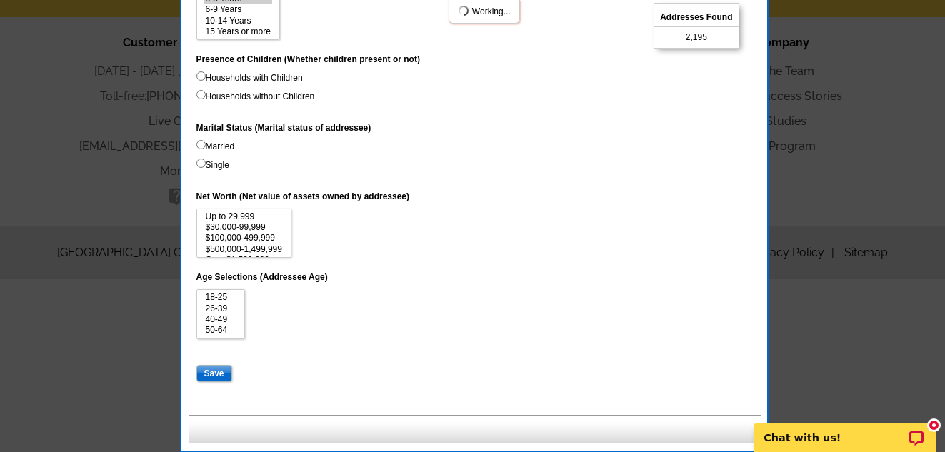
select select
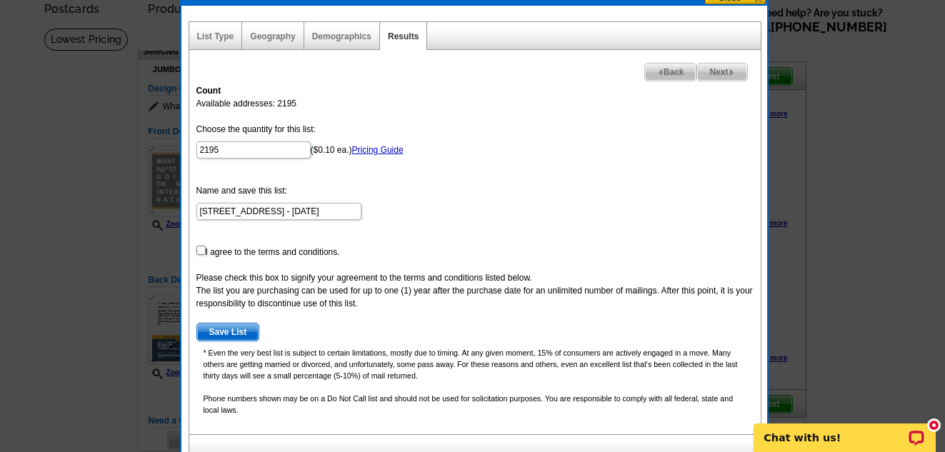
scroll to position [73, 0]
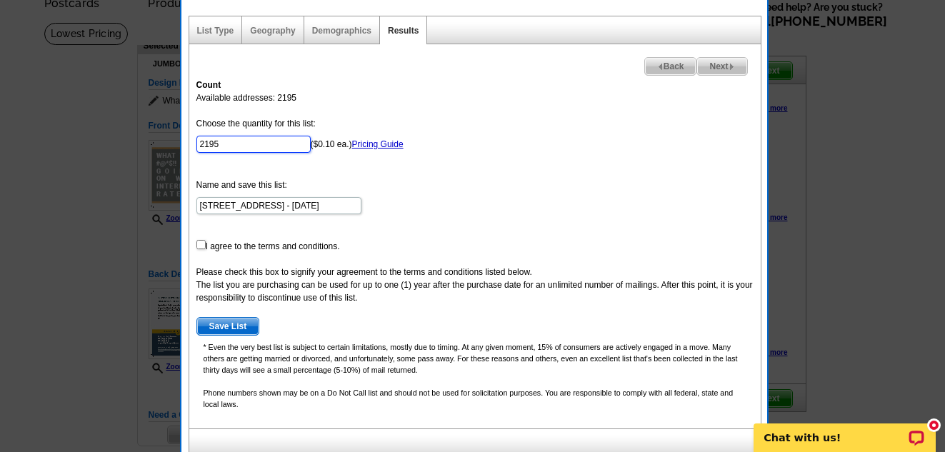
drag, startPoint x: 229, startPoint y: 144, endPoint x: 140, endPoint y: 151, distance: 89.5
click at [140, 151] on body "Welcome back Wayne My Account Logout local_phone Same Day Design, Print, & Mail…" at bounding box center [472, 359] width 945 height 864
type input "100"
click at [201, 245] on input "checkbox" at bounding box center [200, 244] width 9 height 9
checkbox input "true"
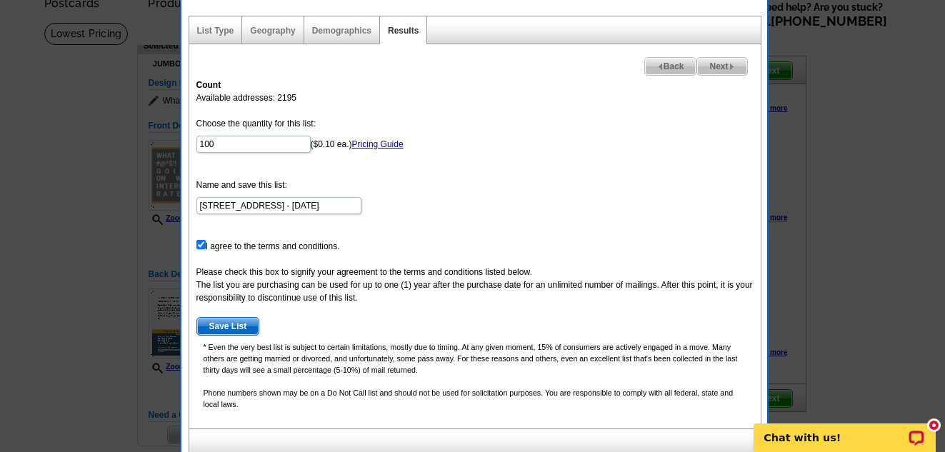
click at [240, 319] on span "Save List" at bounding box center [228, 326] width 62 height 17
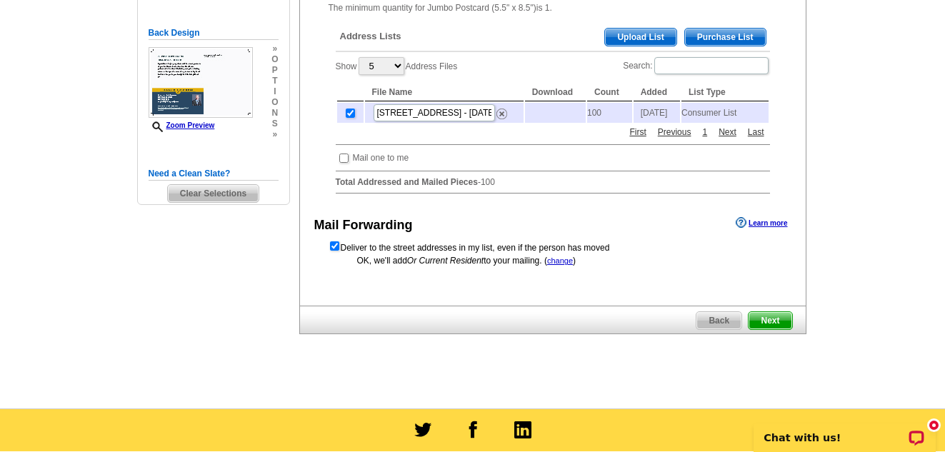
scroll to position [321, 0]
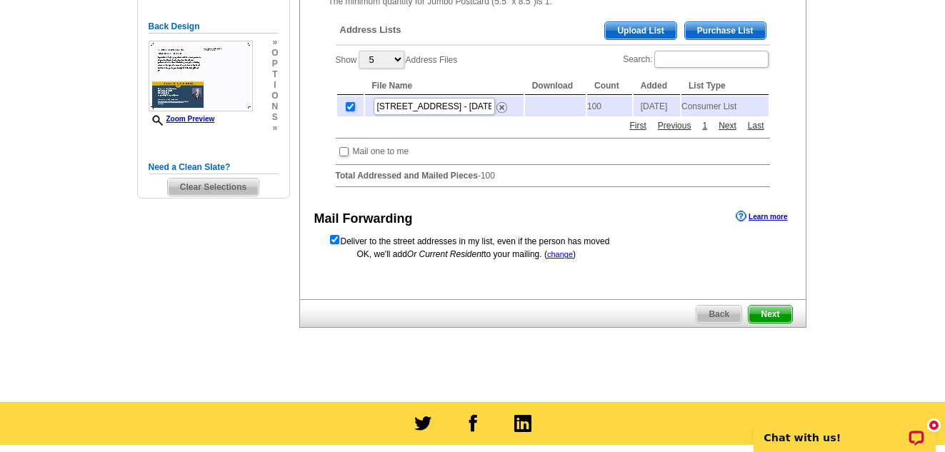
click at [773, 321] on span "Next" at bounding box center [769, 314] width 43 height 17
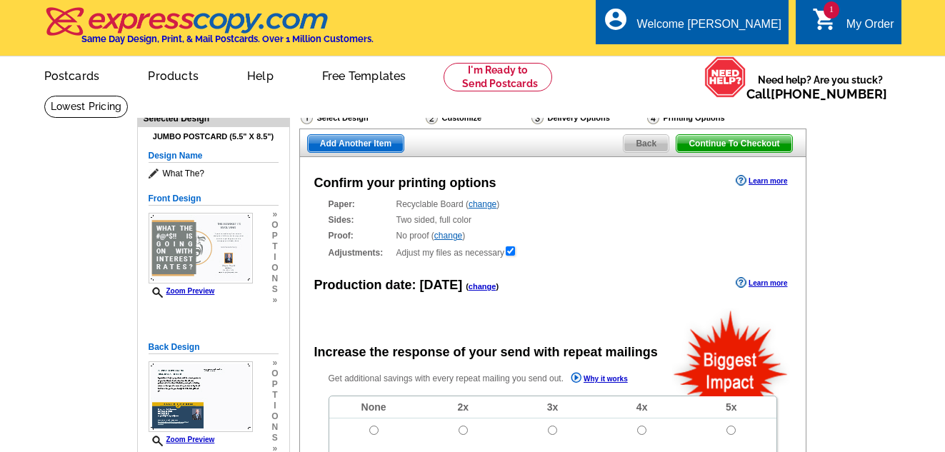
radio input "false"
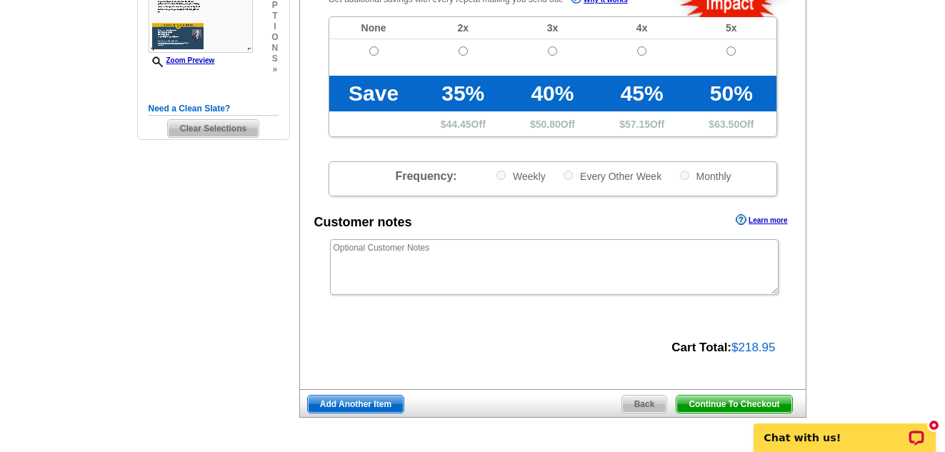
scroll to position [383, 0]
